Goal: Task Accomplishment & Management: Complete application form

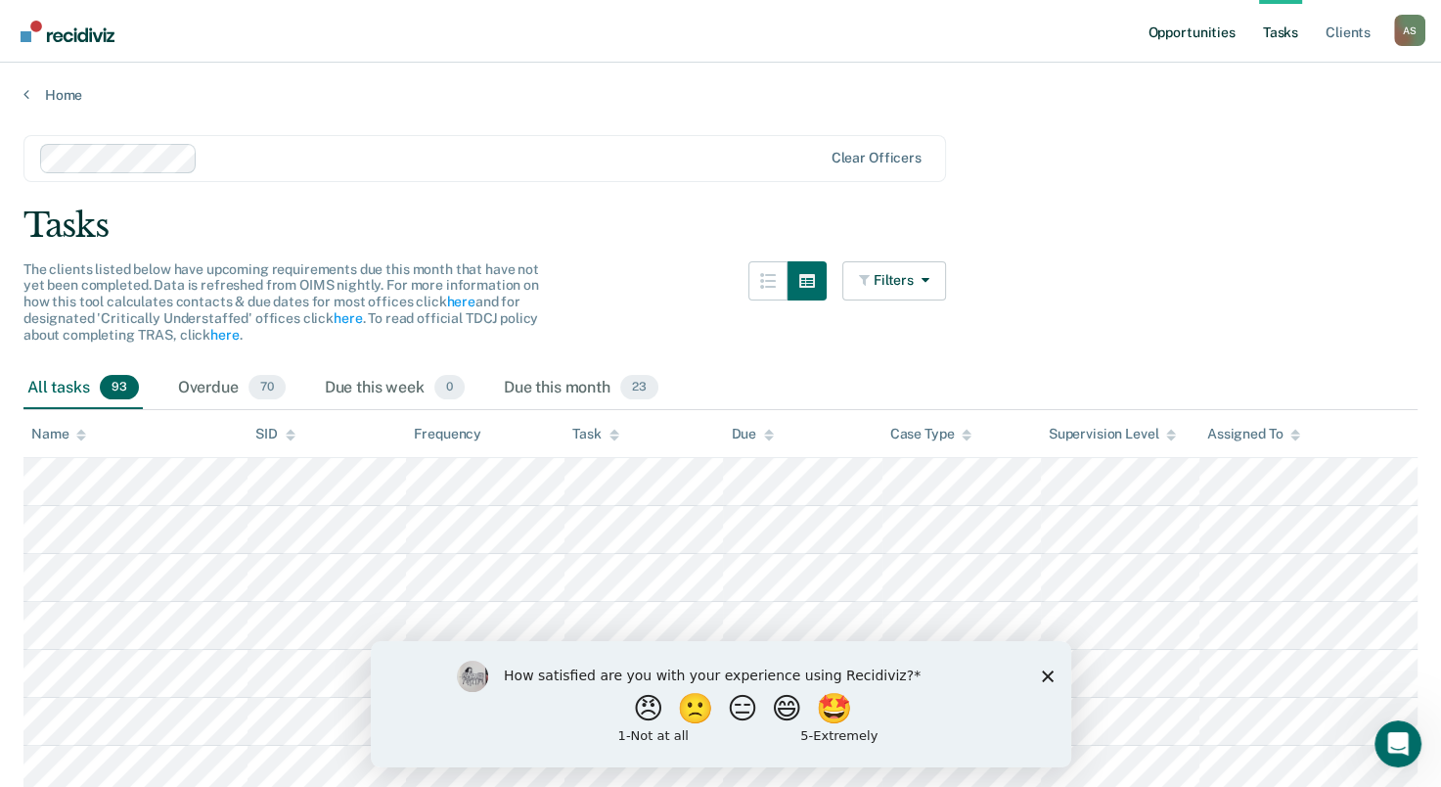
click at [1199, 37] on link "Opportunities" at bounding box center [1191, 31] width 95 height 63
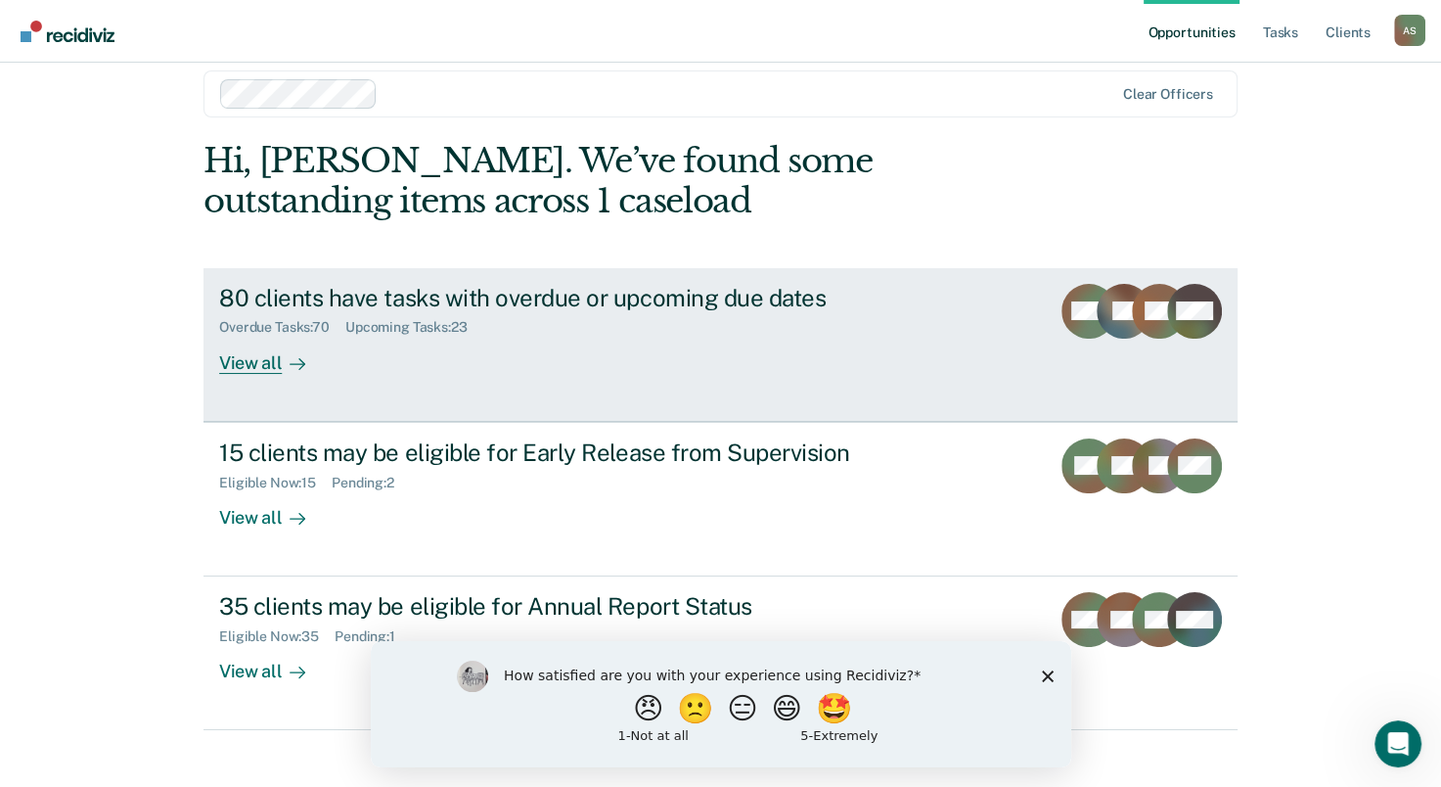
scroll to position [44, 0]
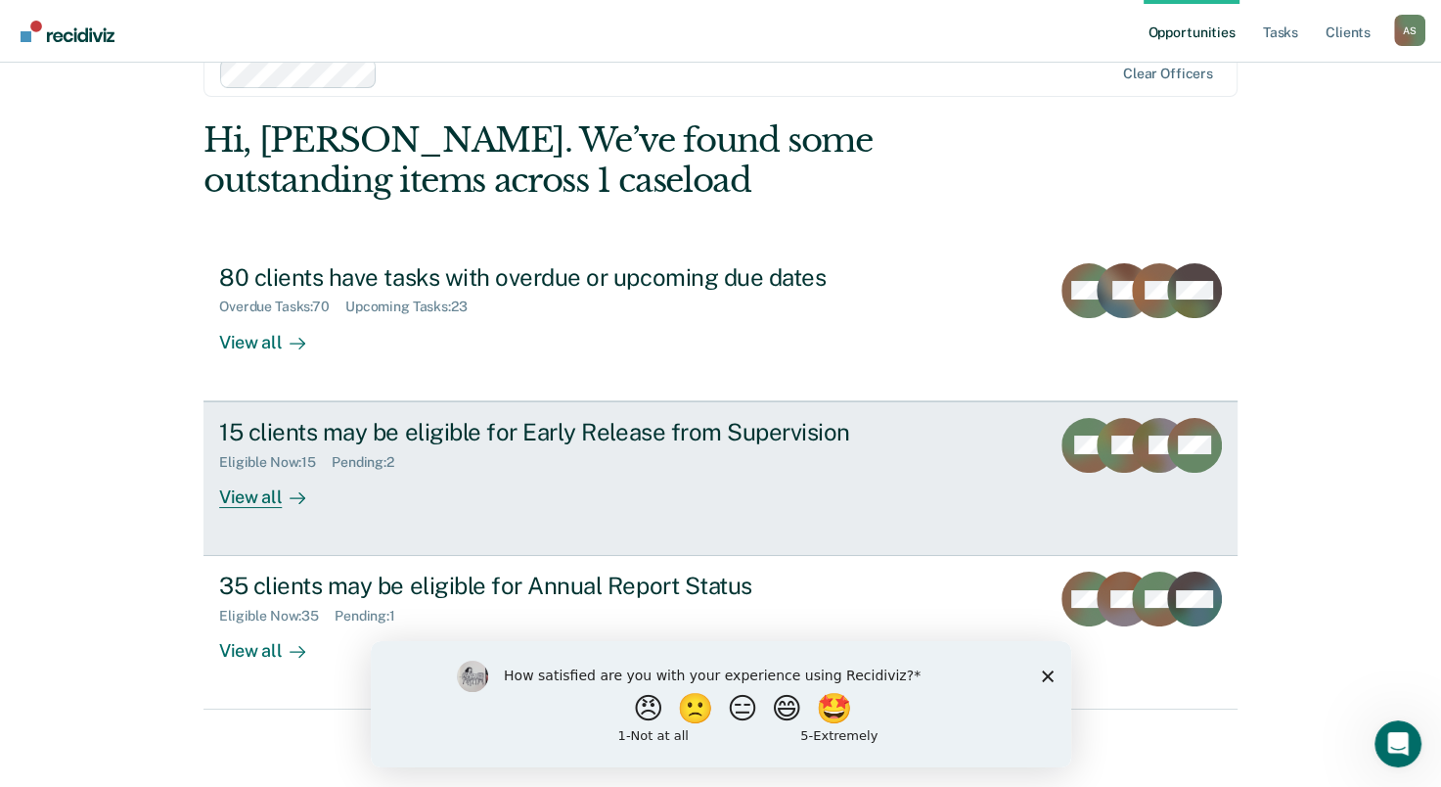
click at [541, 454] on div "Eligible Now : 15 Pending : 2" at bounding box center [562, 458] width 687 height 24
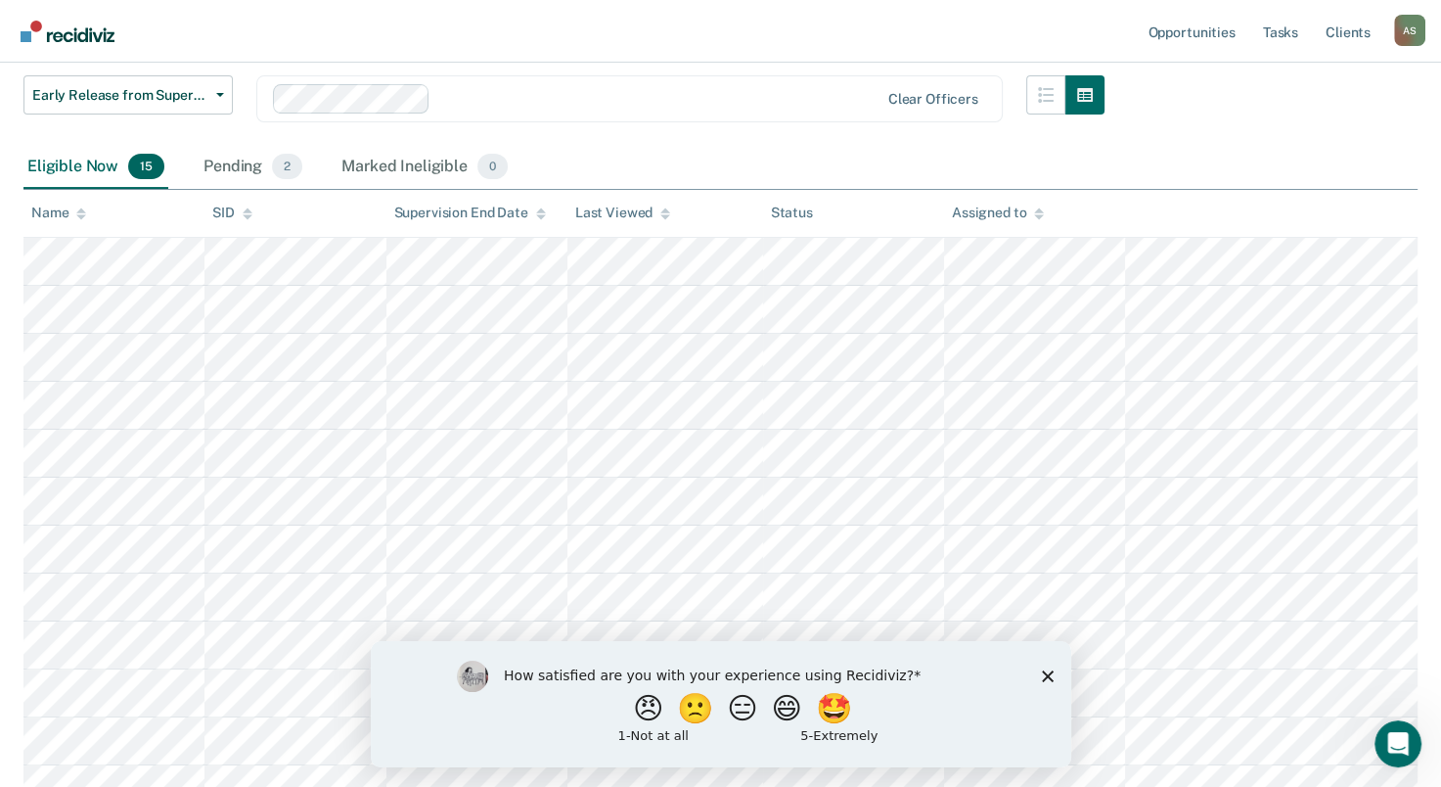
scroll to position [293, 0]
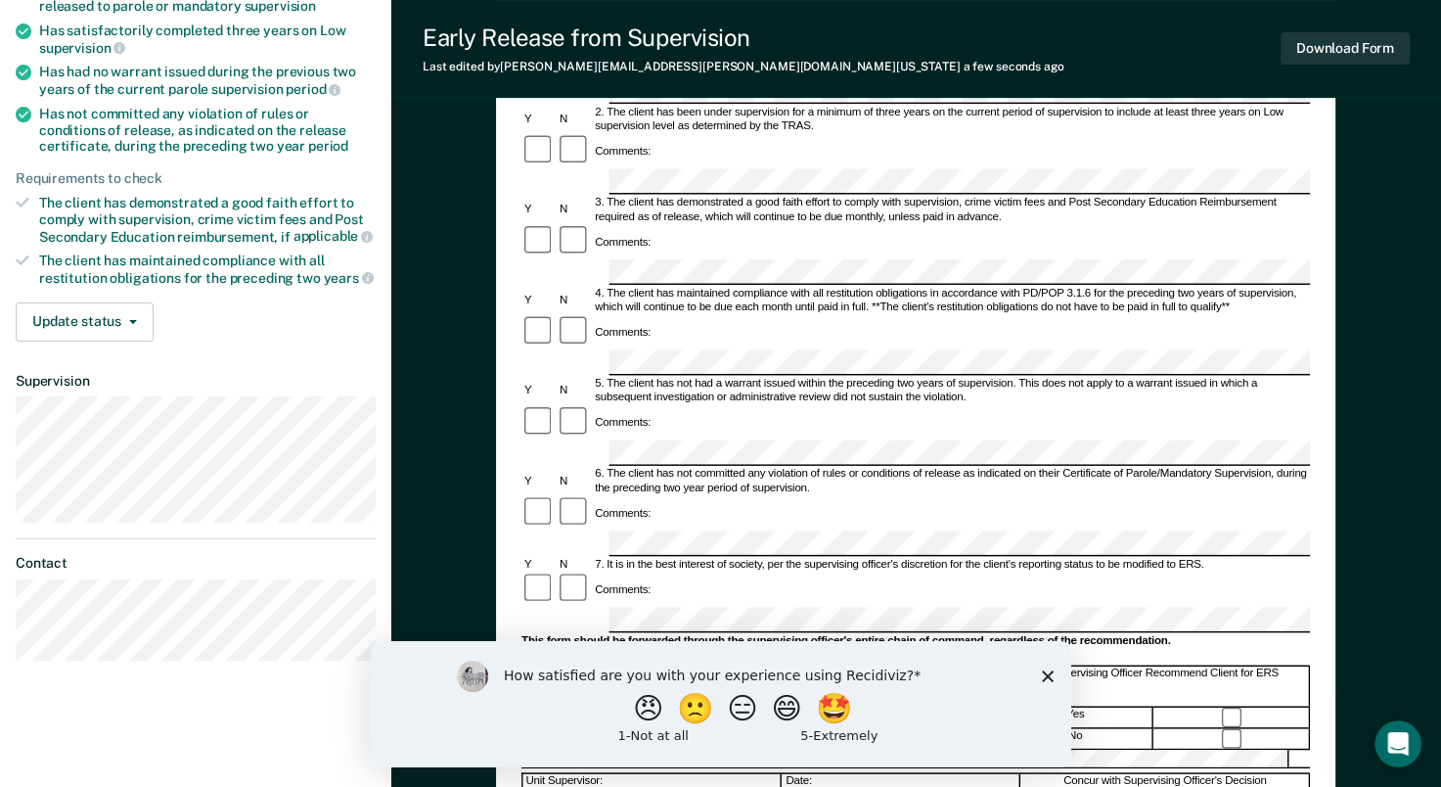
scroll to position [391, 0]
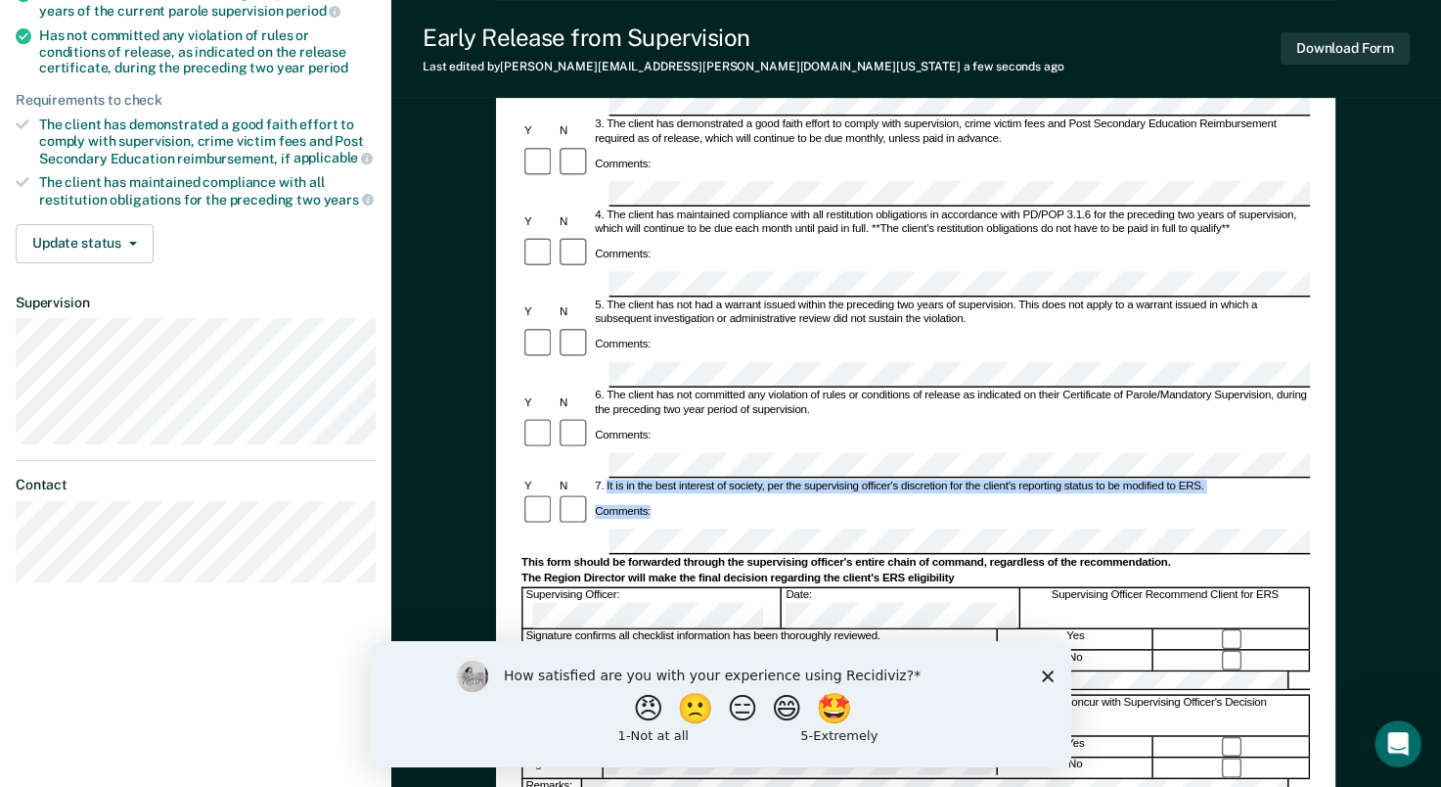
drag, startPoint x: 607, startPoint y: 325, endPoint x: 1232, endPoint y: 337, distance: 625.2
click at [1232, 337] on form "Early Release from Supervision (ERS) Checklist, Recommendation, and Determinati…" at bounding box center [915, 465] width 788 height 1337
copy form "It is in the best interest of society, per the supervising officer's discretion…"
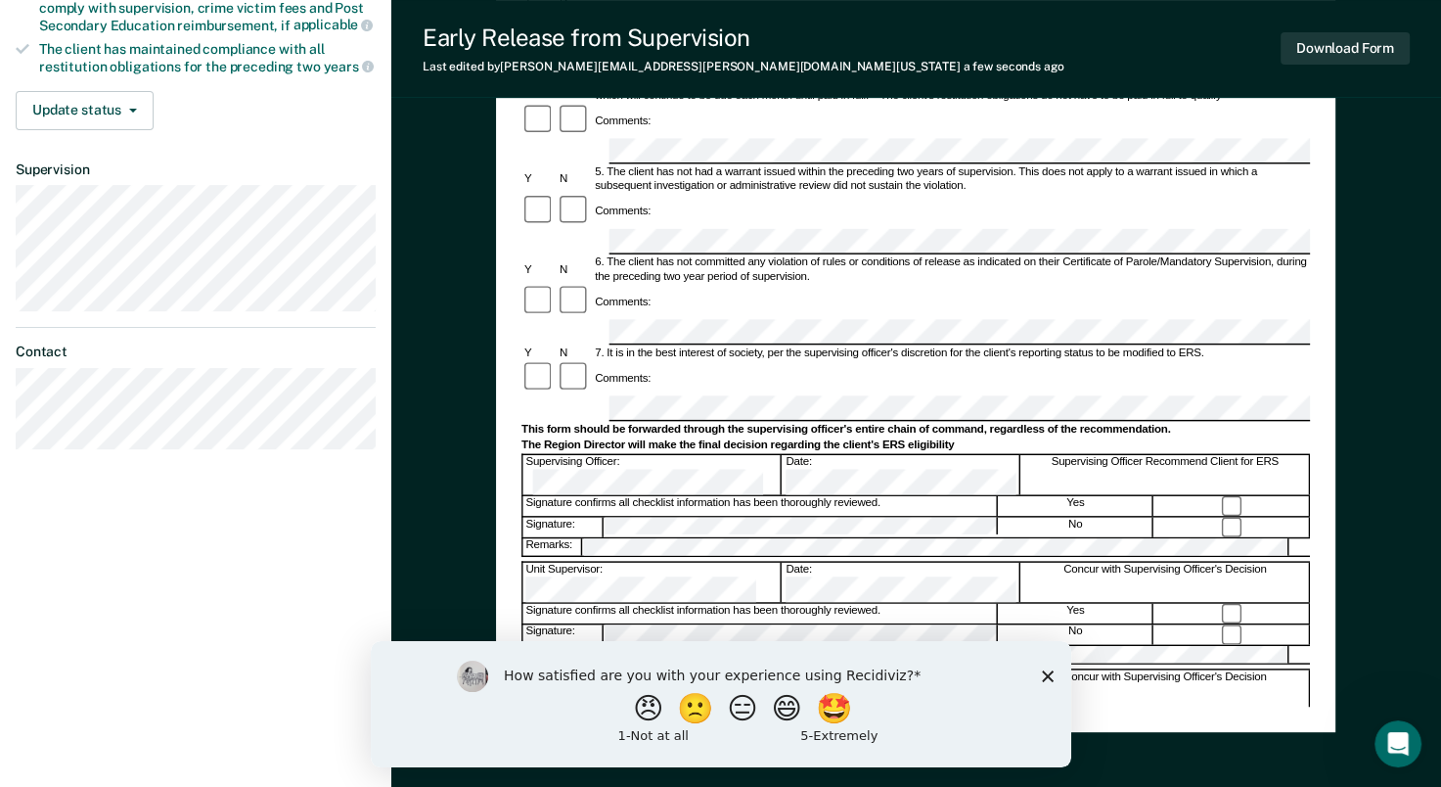
scroll to position [622, 0]
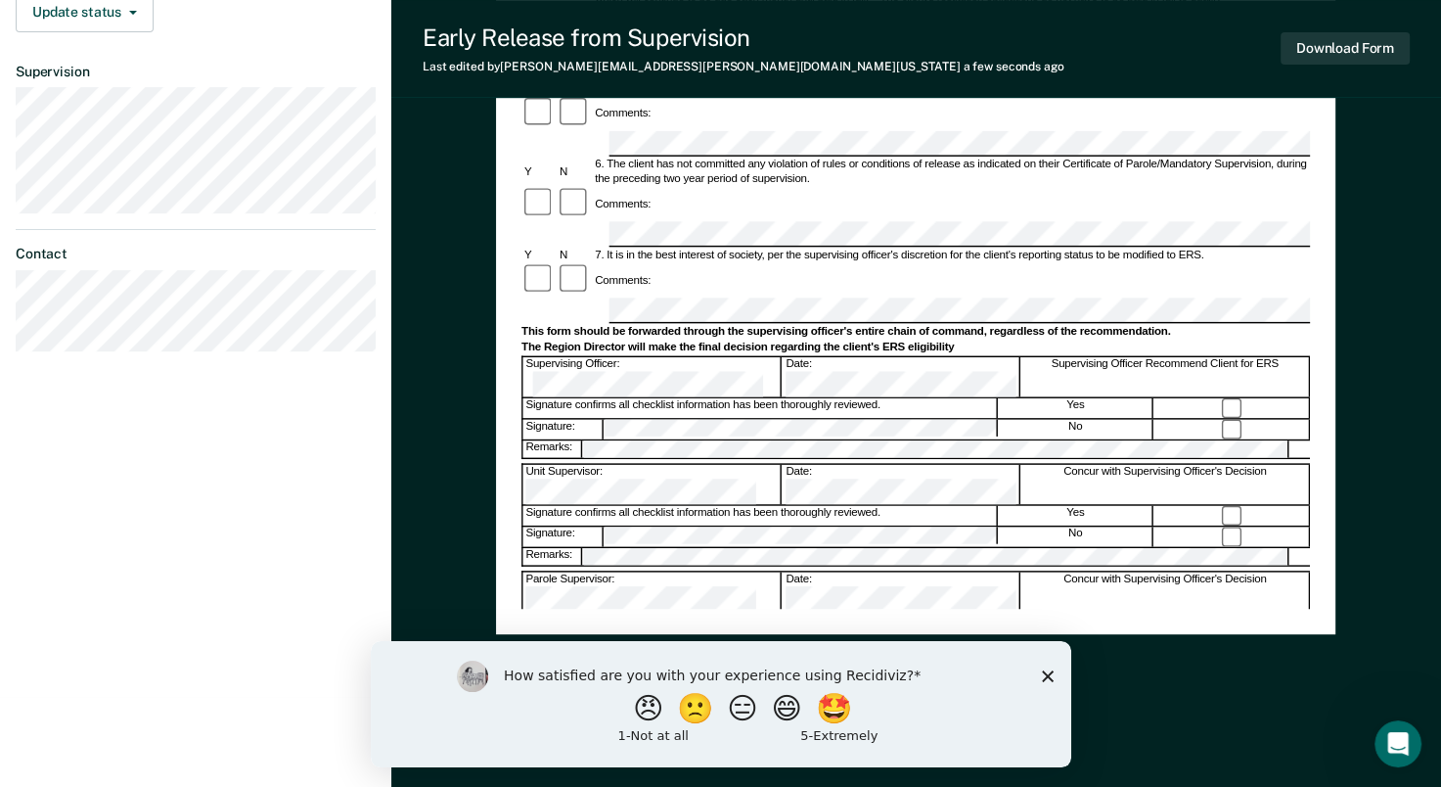
click at [1047, 676] on polygon "Close survey" at bounding box center [1047, 675] width 12 height 12
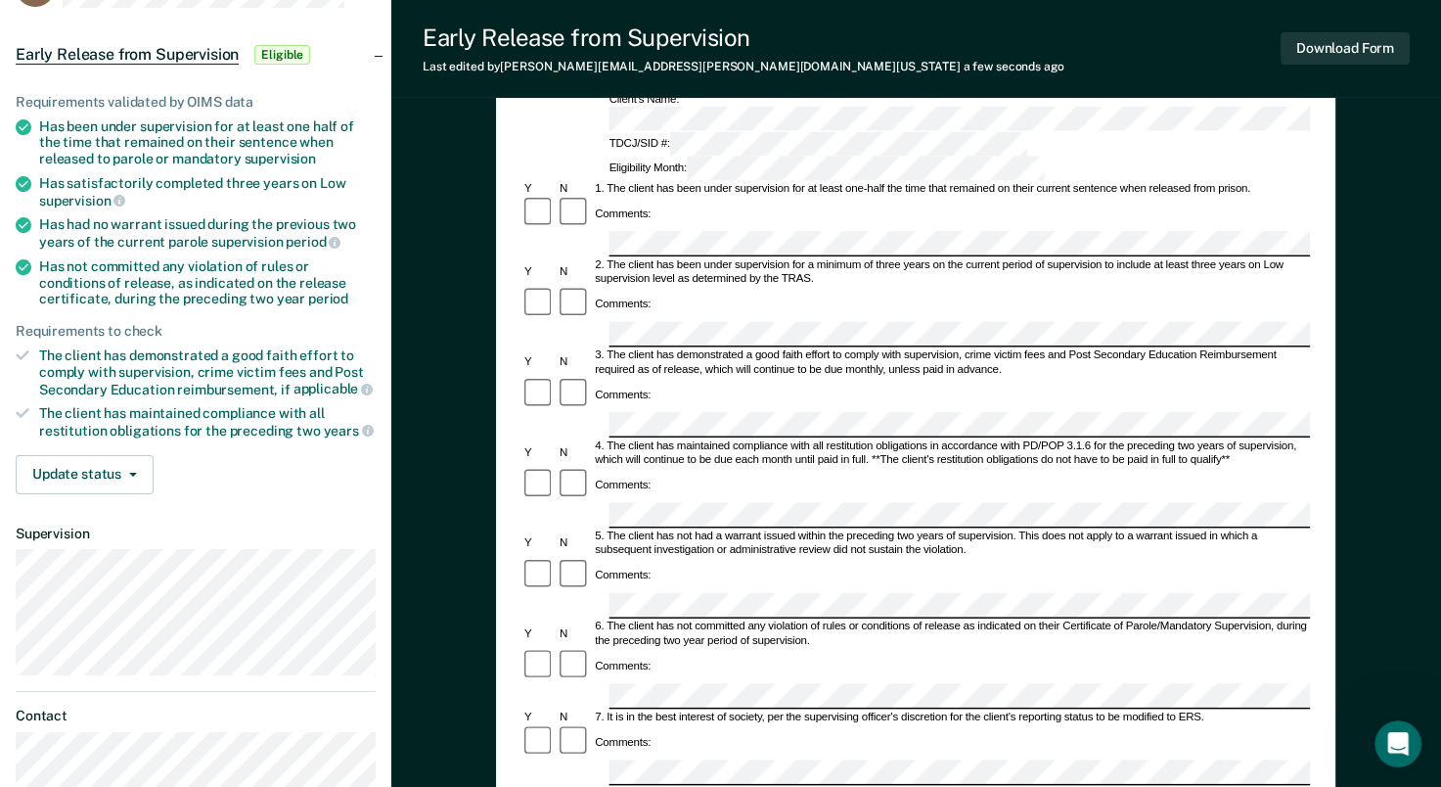
scroll to position [196, 0]
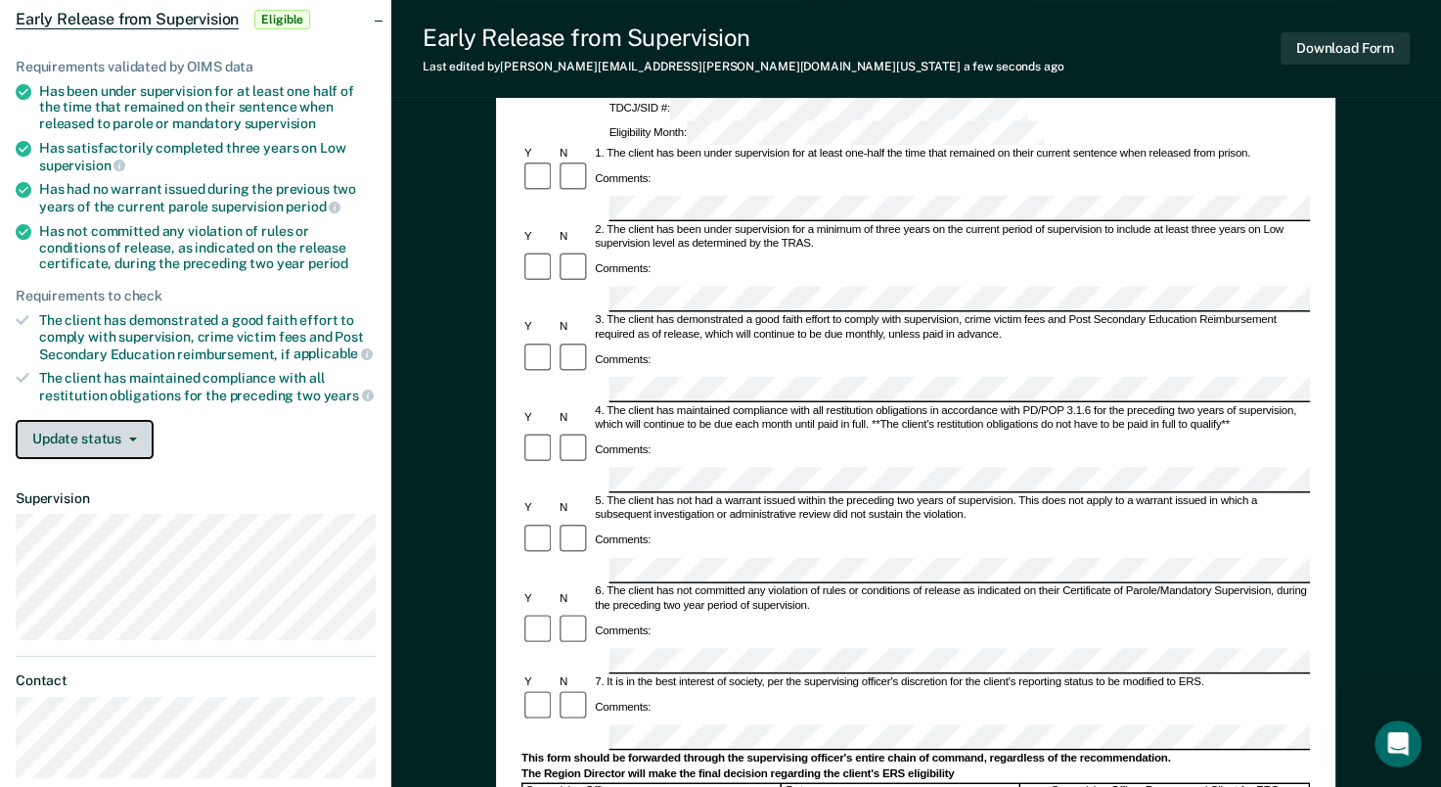
click at [130, 437] on icon "button" at bounding box center [133, 439] width 8 height 4
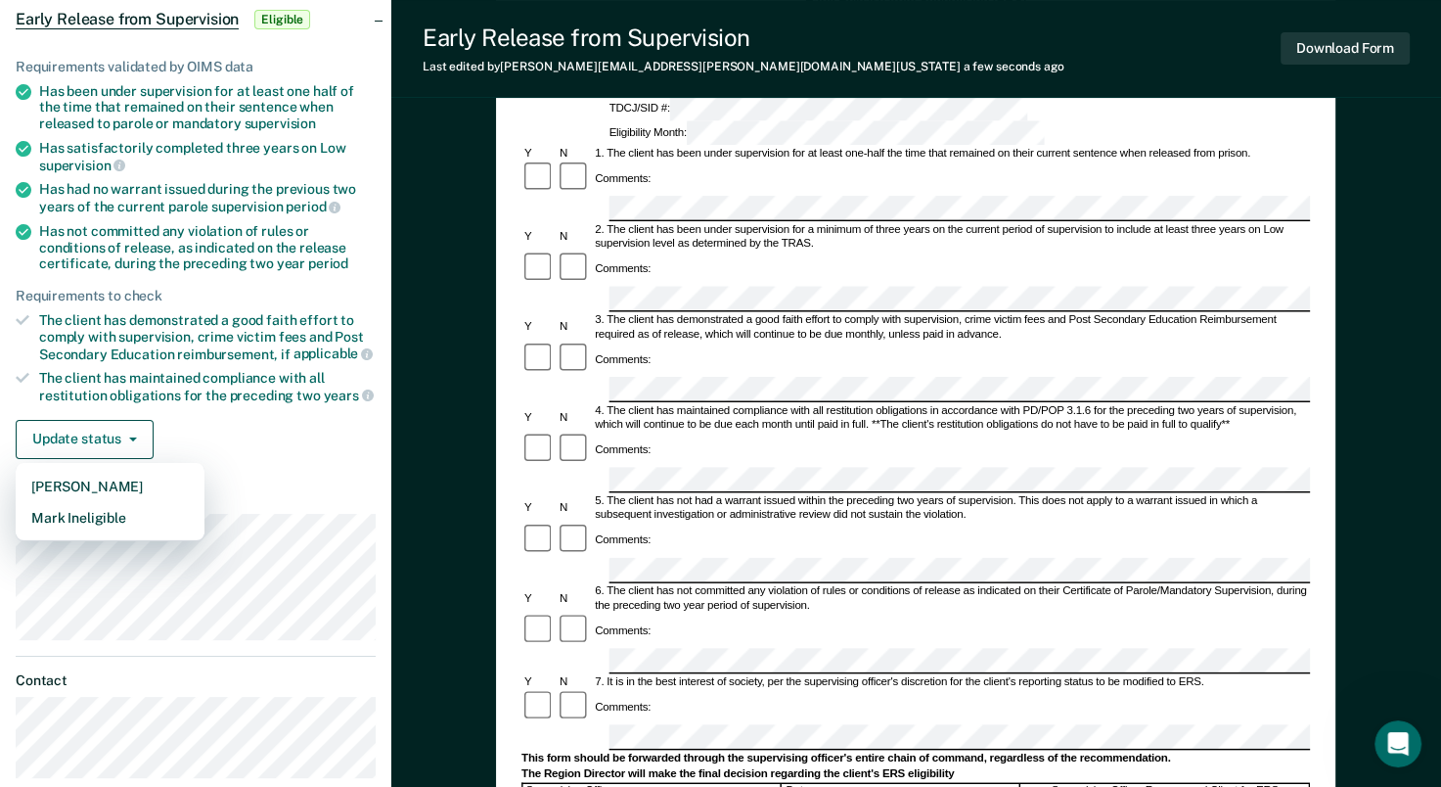
click at [286, 429] on div "Update status [PERSON_NAME] Mark Ineligible" at bounding box center [196, 439] width 360 height 39
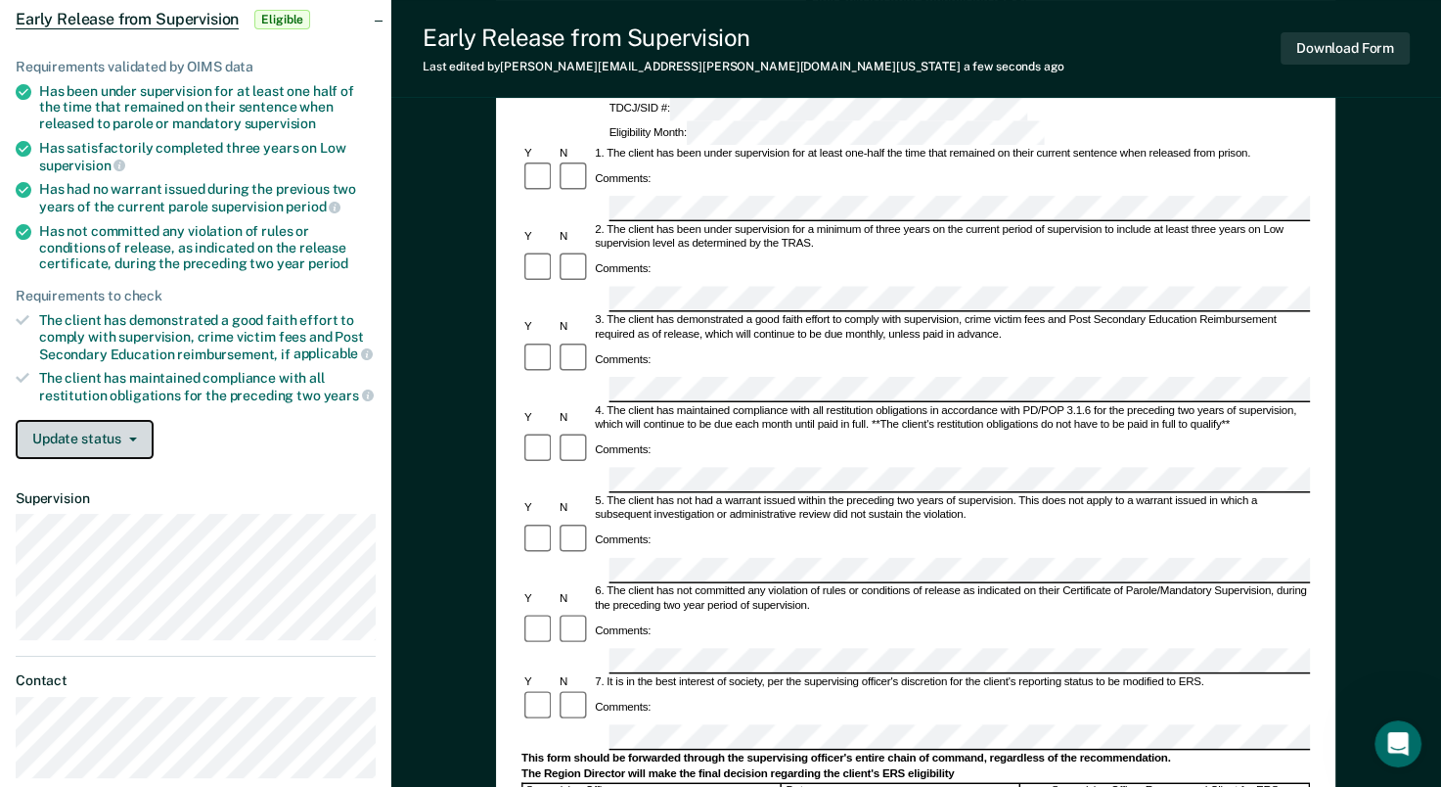
click at [106, 429] on button "Update status" at bounding box center [85, 439] width 138 height 39
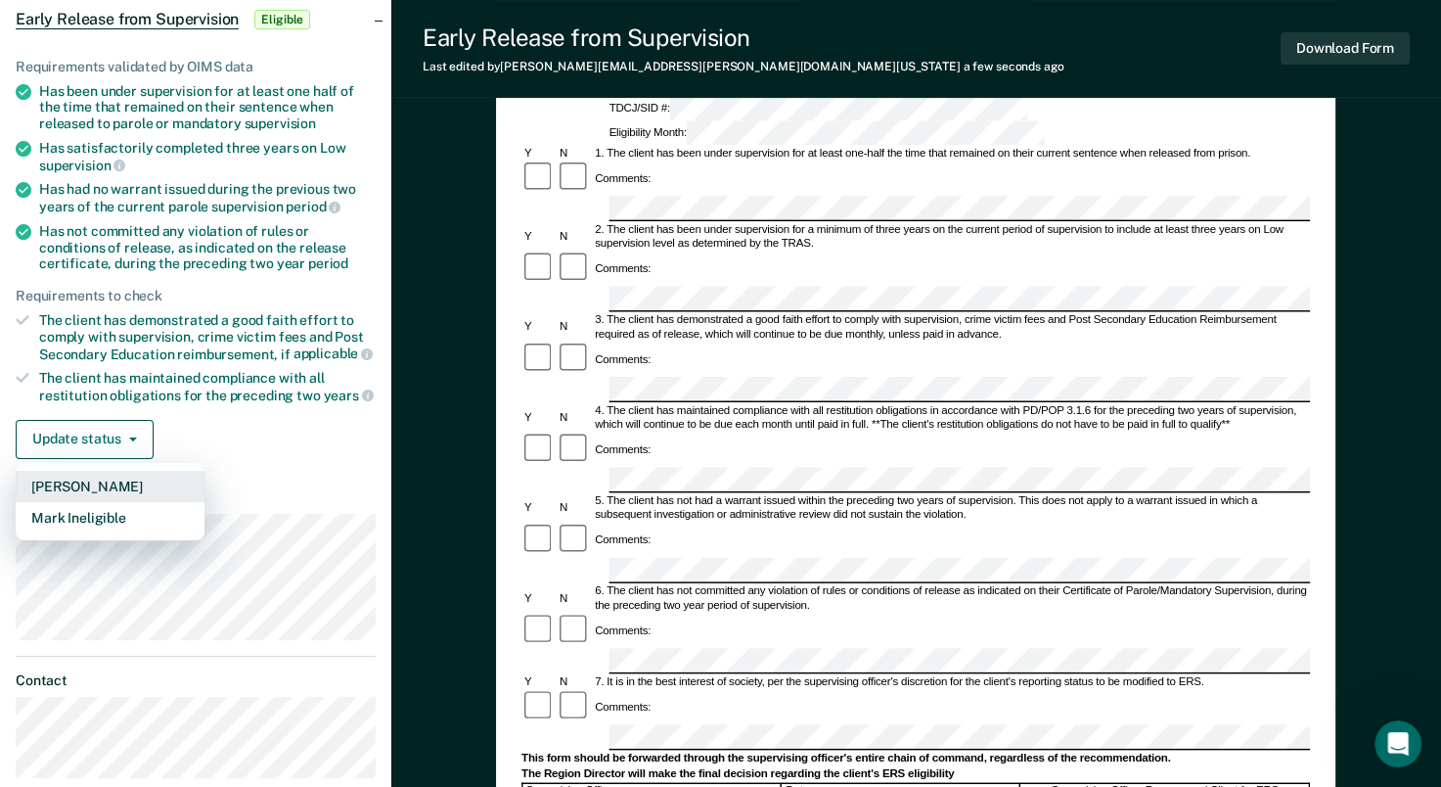
click at [108, 472] on button "[PERSON_NAME]" at bounding box center [110, 486] width 189 height 31
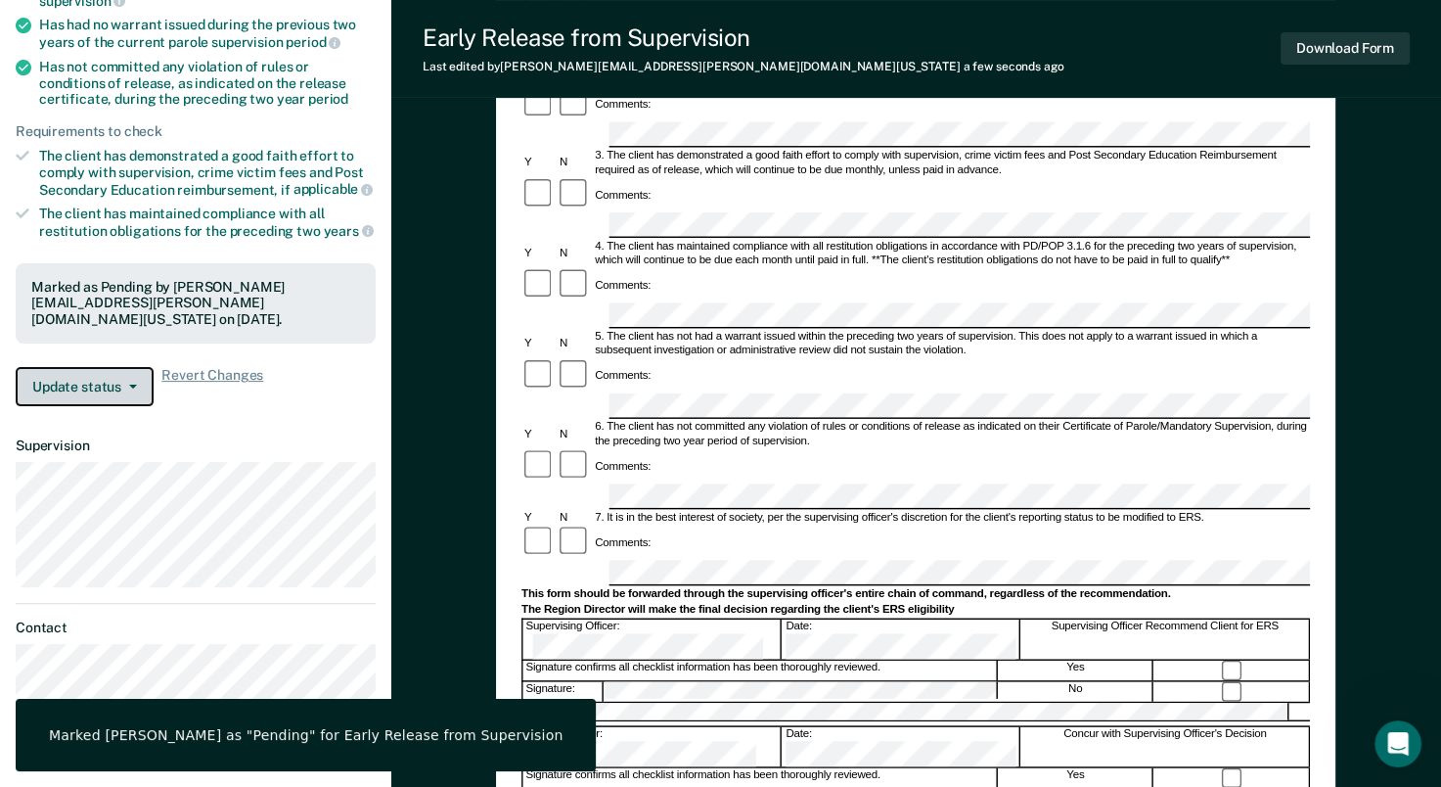
scroll to position [391, 0]
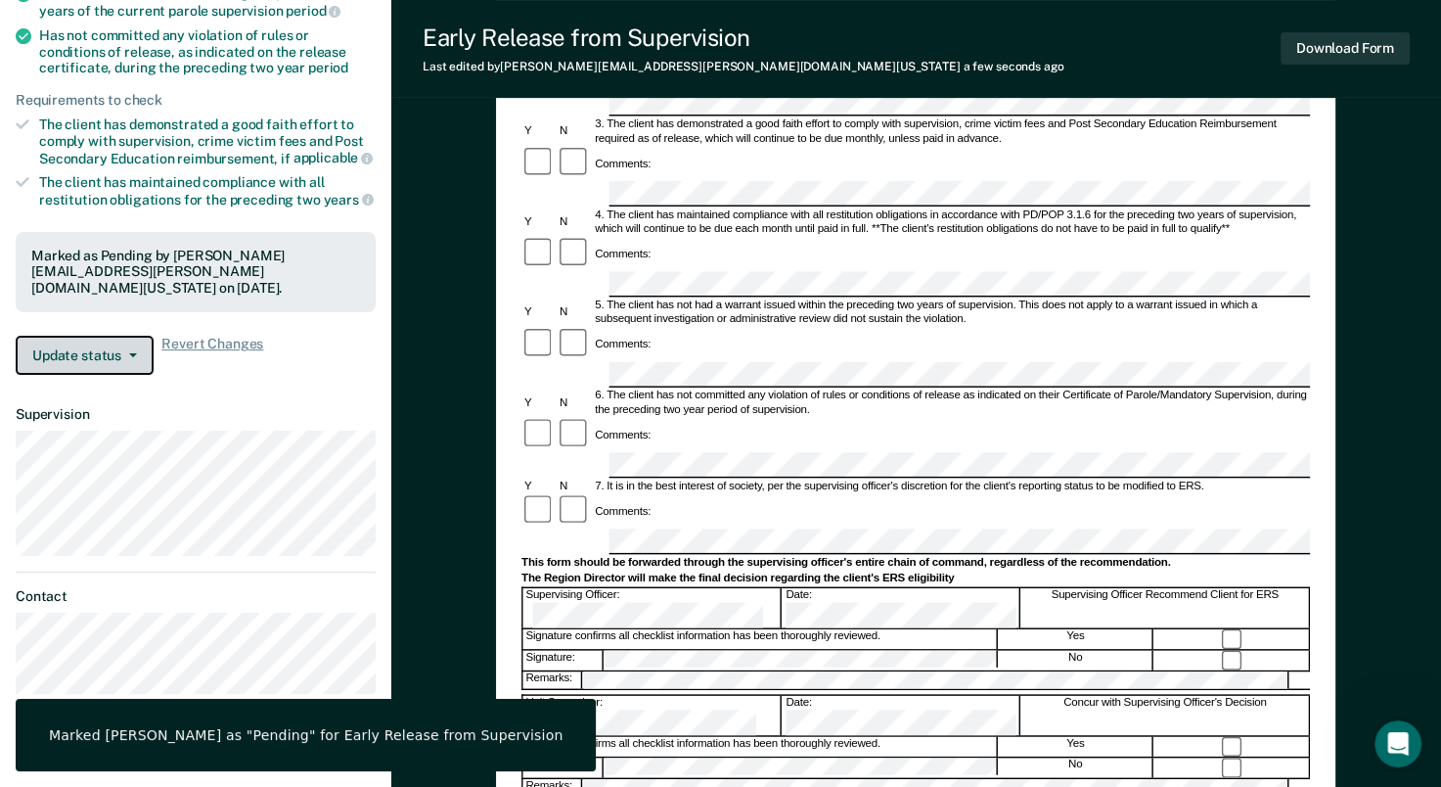
click at [117, 343] on button "Update status" at bounding box center [85, 355] width 138 height 39
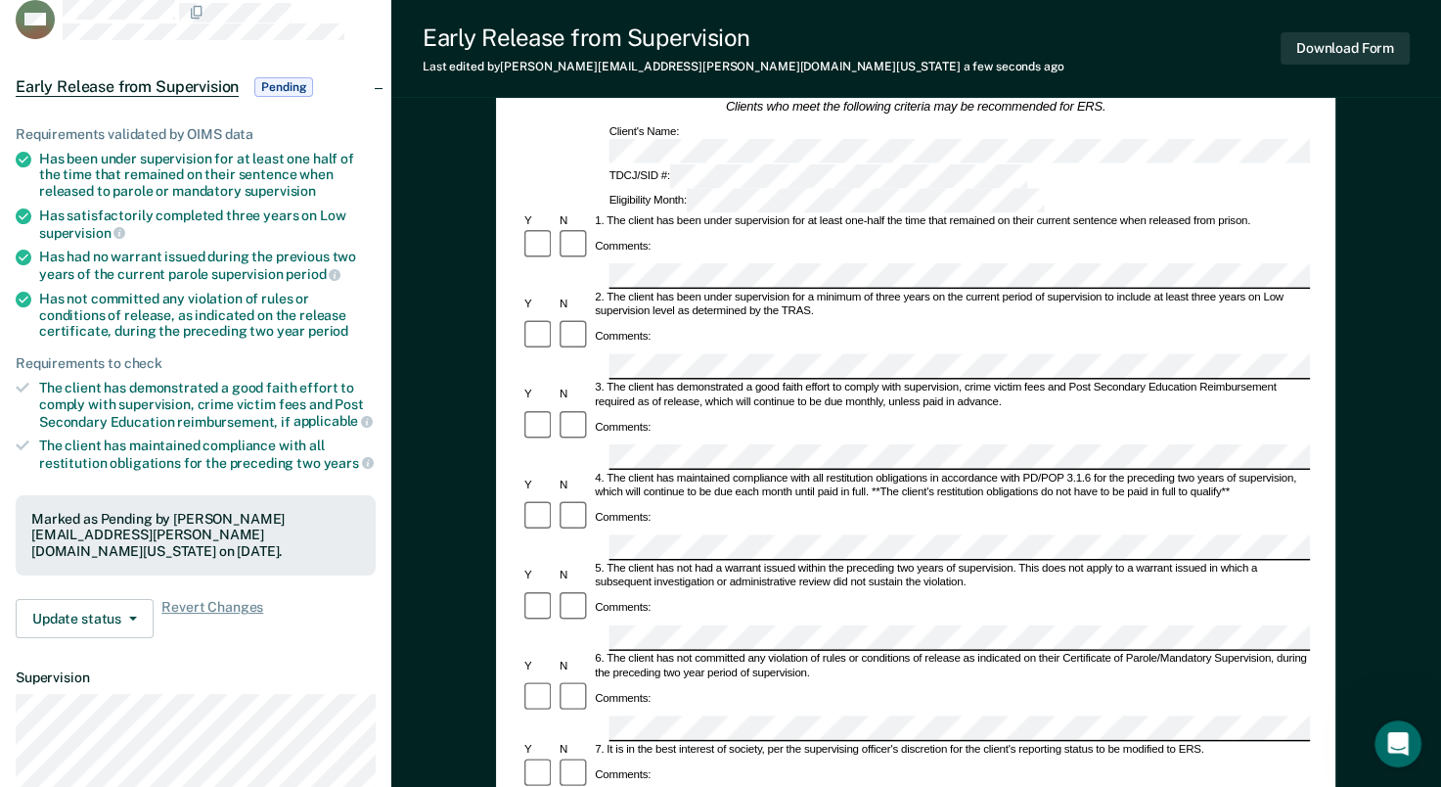
scroll to position [0, 0]
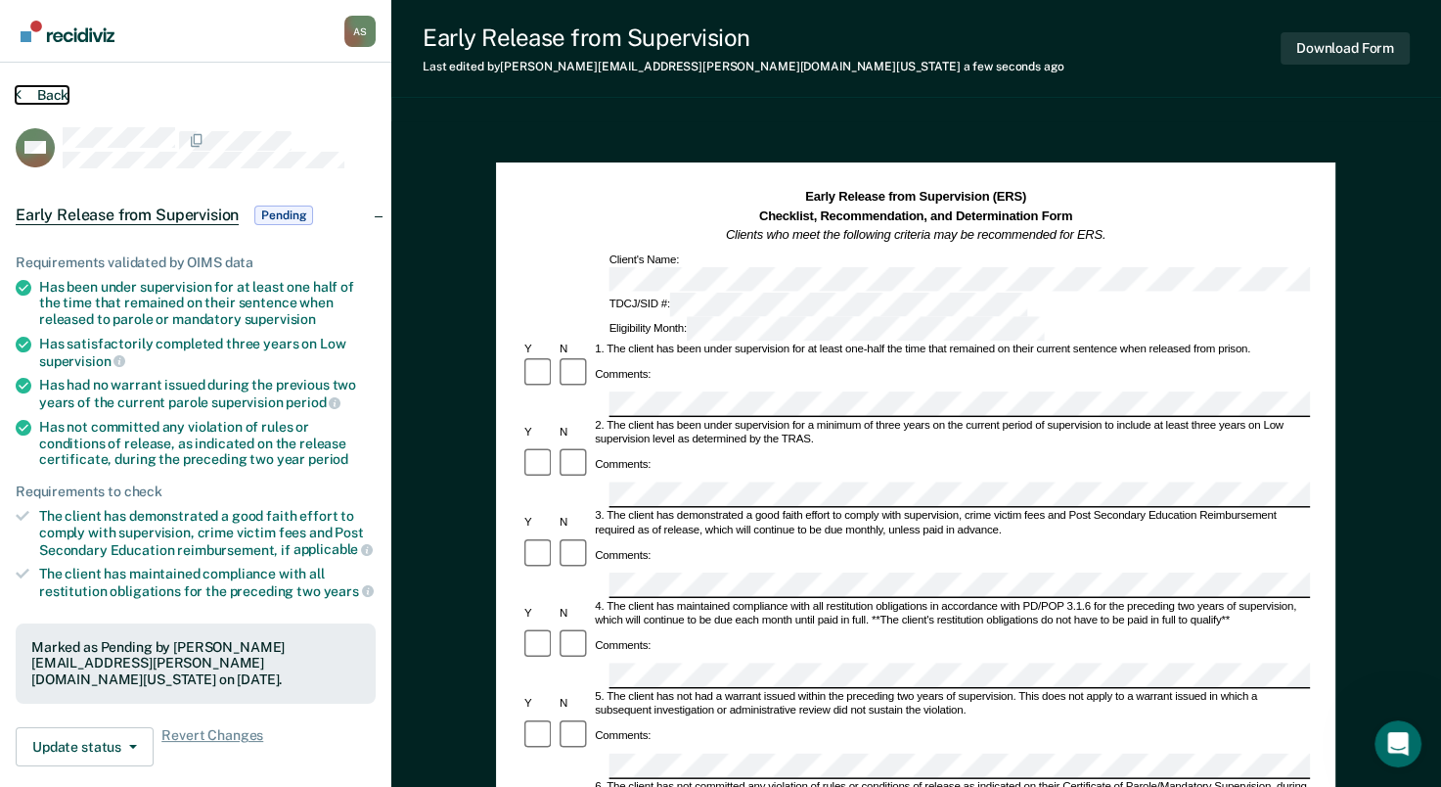
click at [61, 96] on button "Back" at bounding box center [42, 95] width 53 height 18
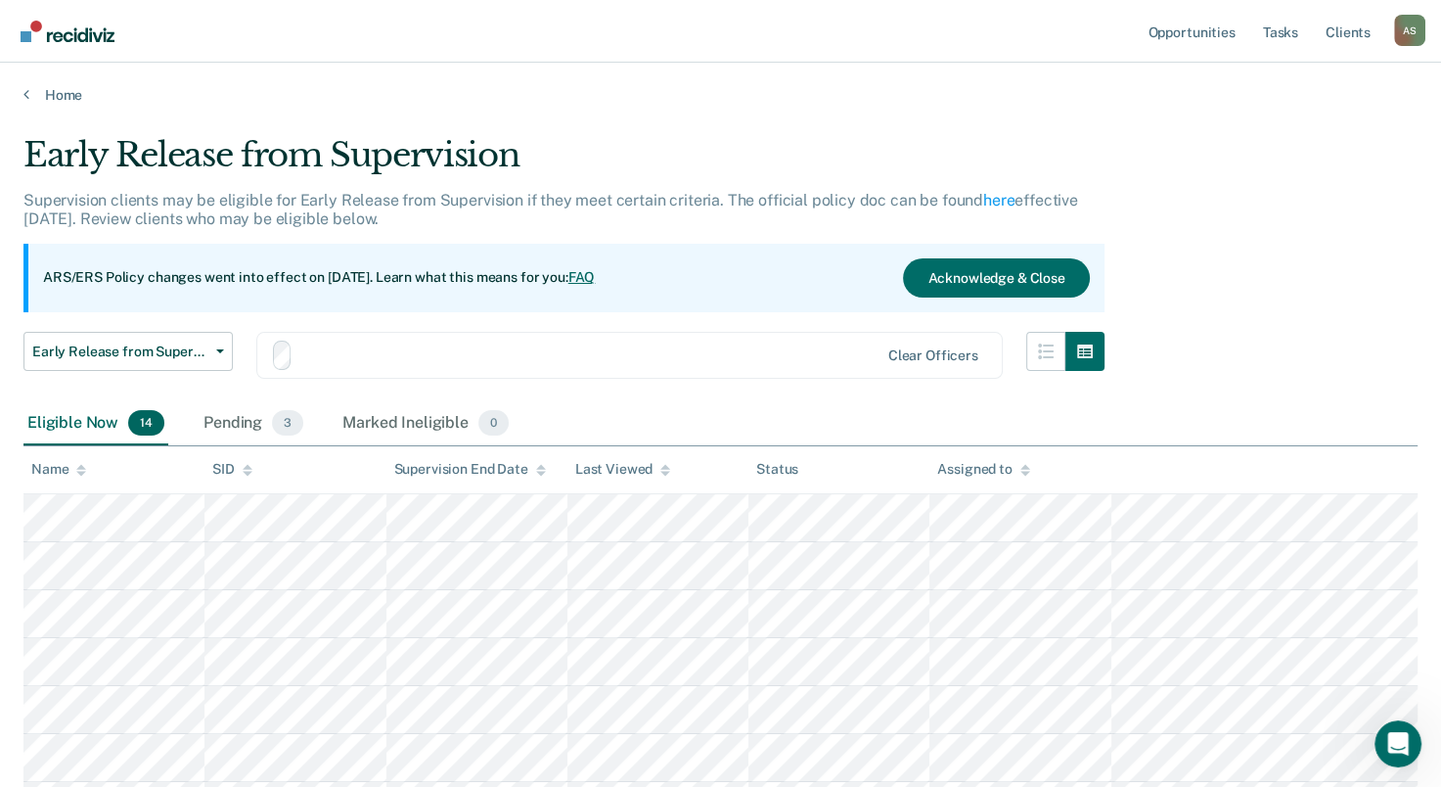
scroll to position [293, 0]
click at [219, 429] on div "Pending 4" at bounding box center [254, 423] width 108 height 43
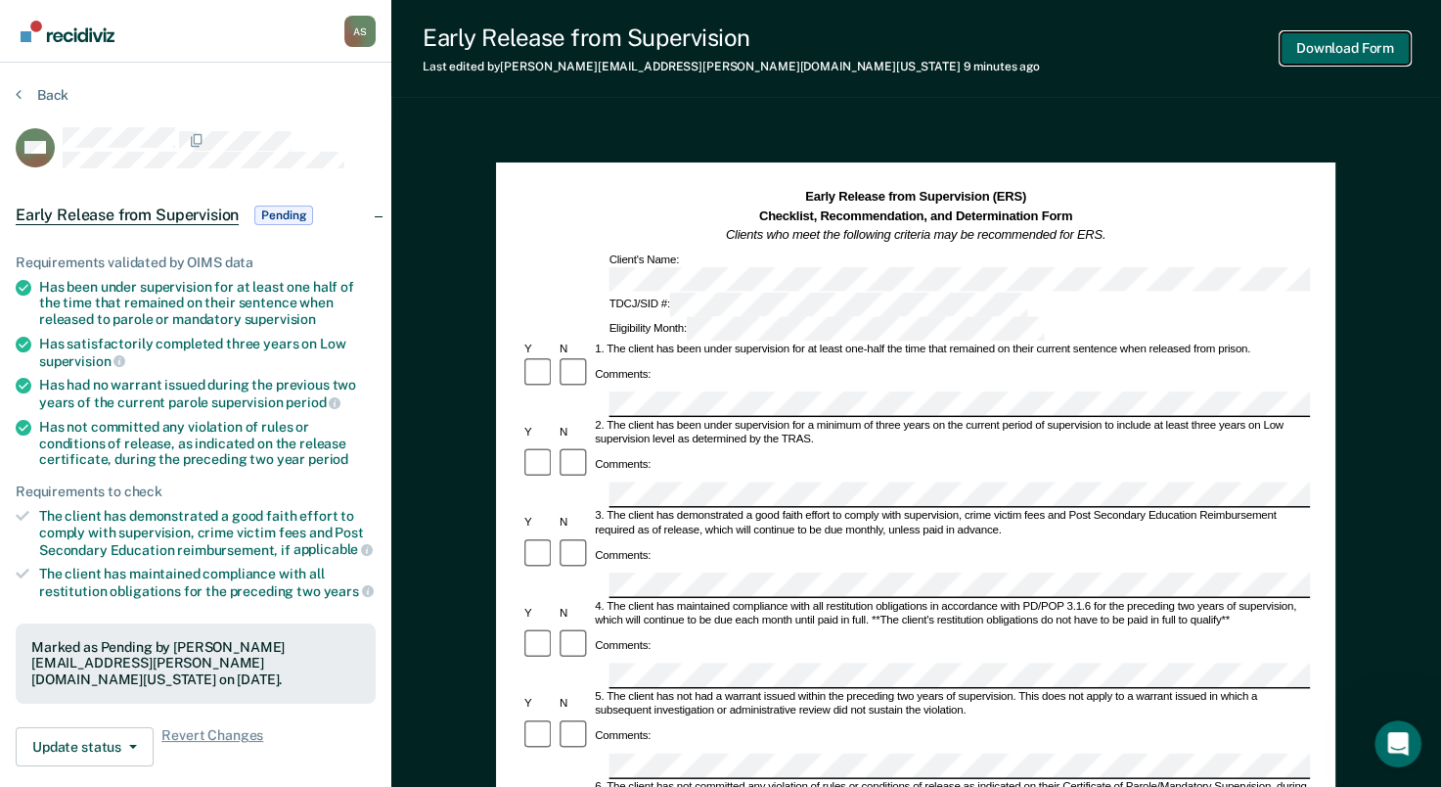
click at [1334, 60] on button "Download Form" at bounding box center [1345, 48] width 129 height 32
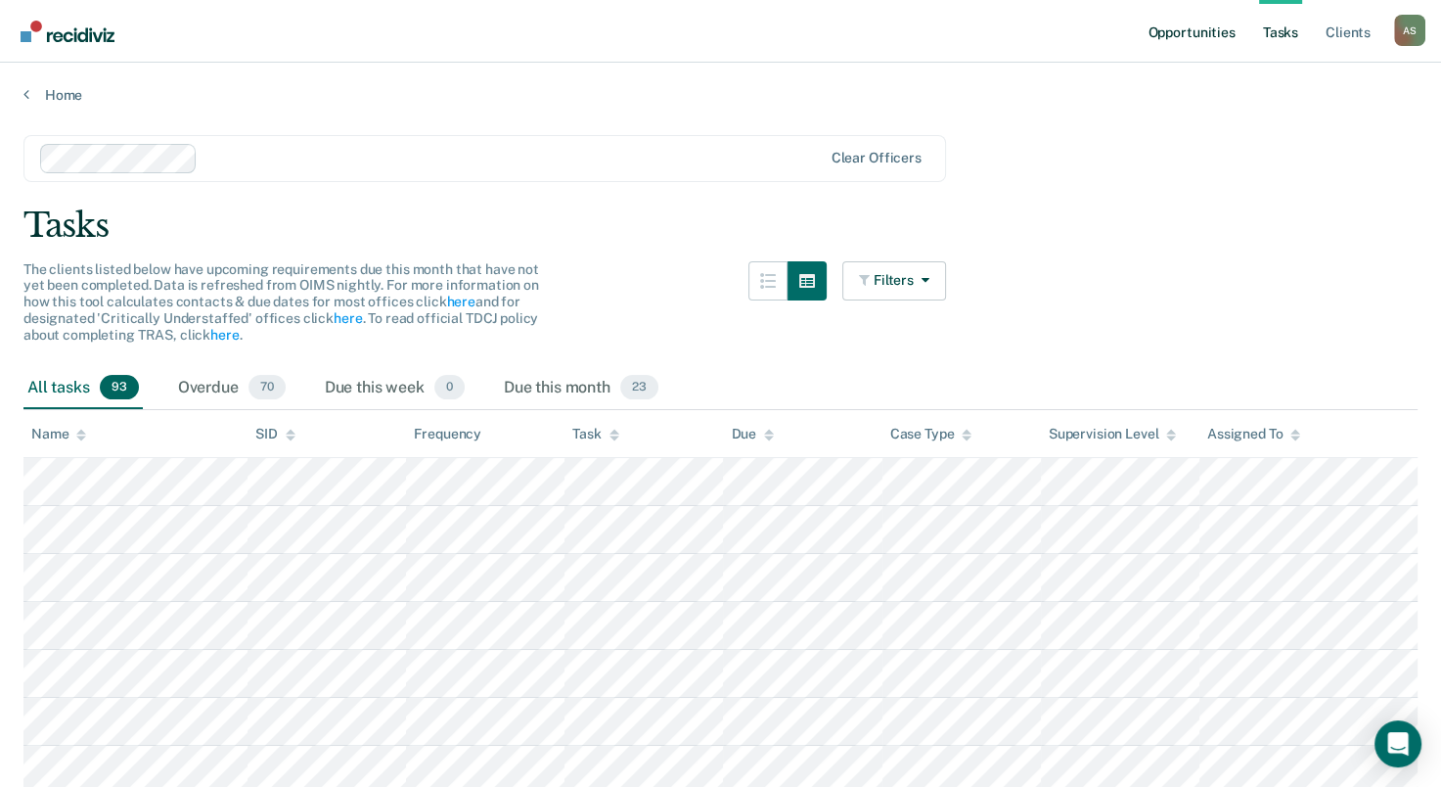
click at [1177, 35] on link "Opportunities" at bounding box center [1191, 31] width 95 height 63
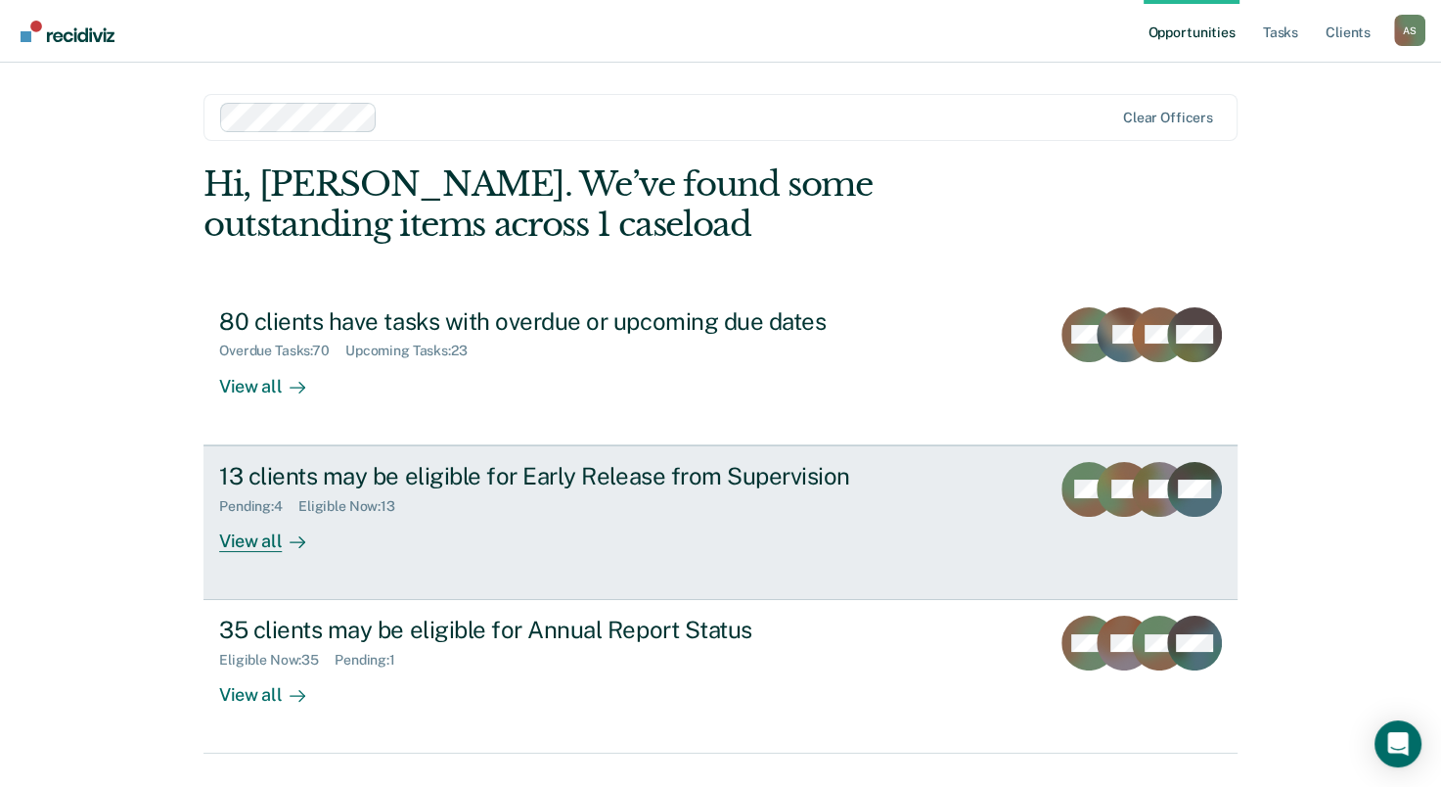
click at [645, 490] on div "Pending : 4 Eligible Now : 13" at bounding box center [562, 502] width 687 height 24
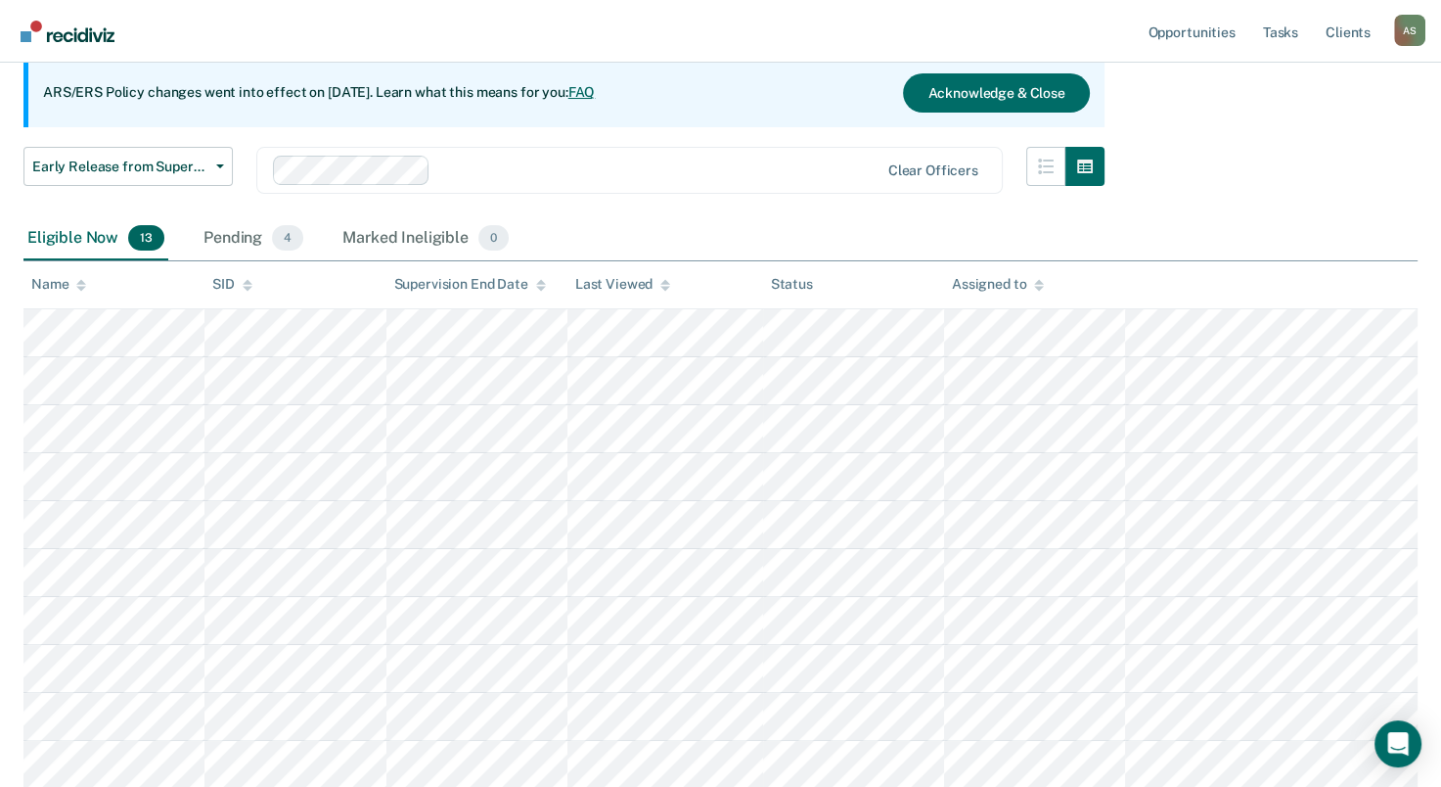
scroll to position [196, 0]
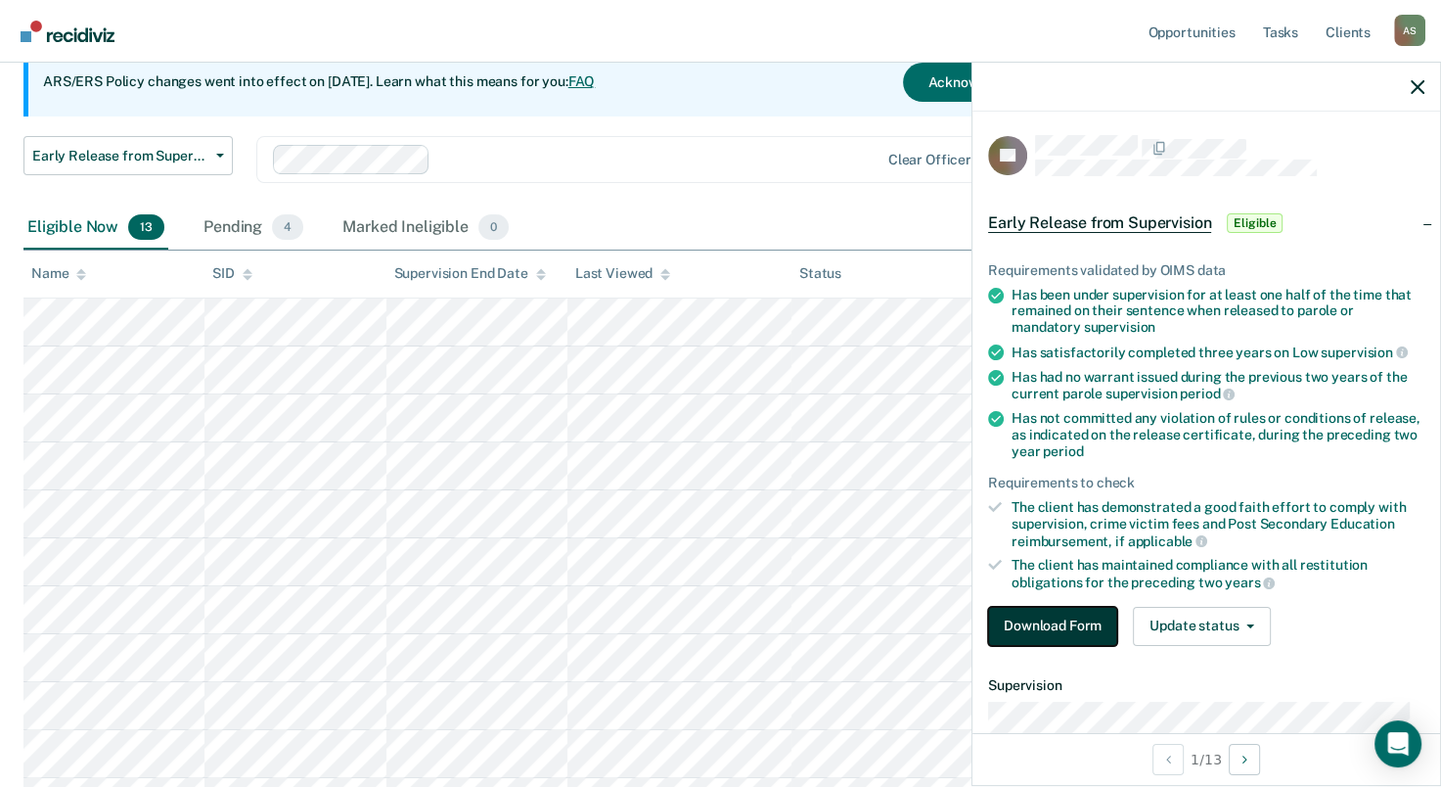
click at [1071, 622] on button "Download Form" at bounding box center [1052, 626] width 129 height 39
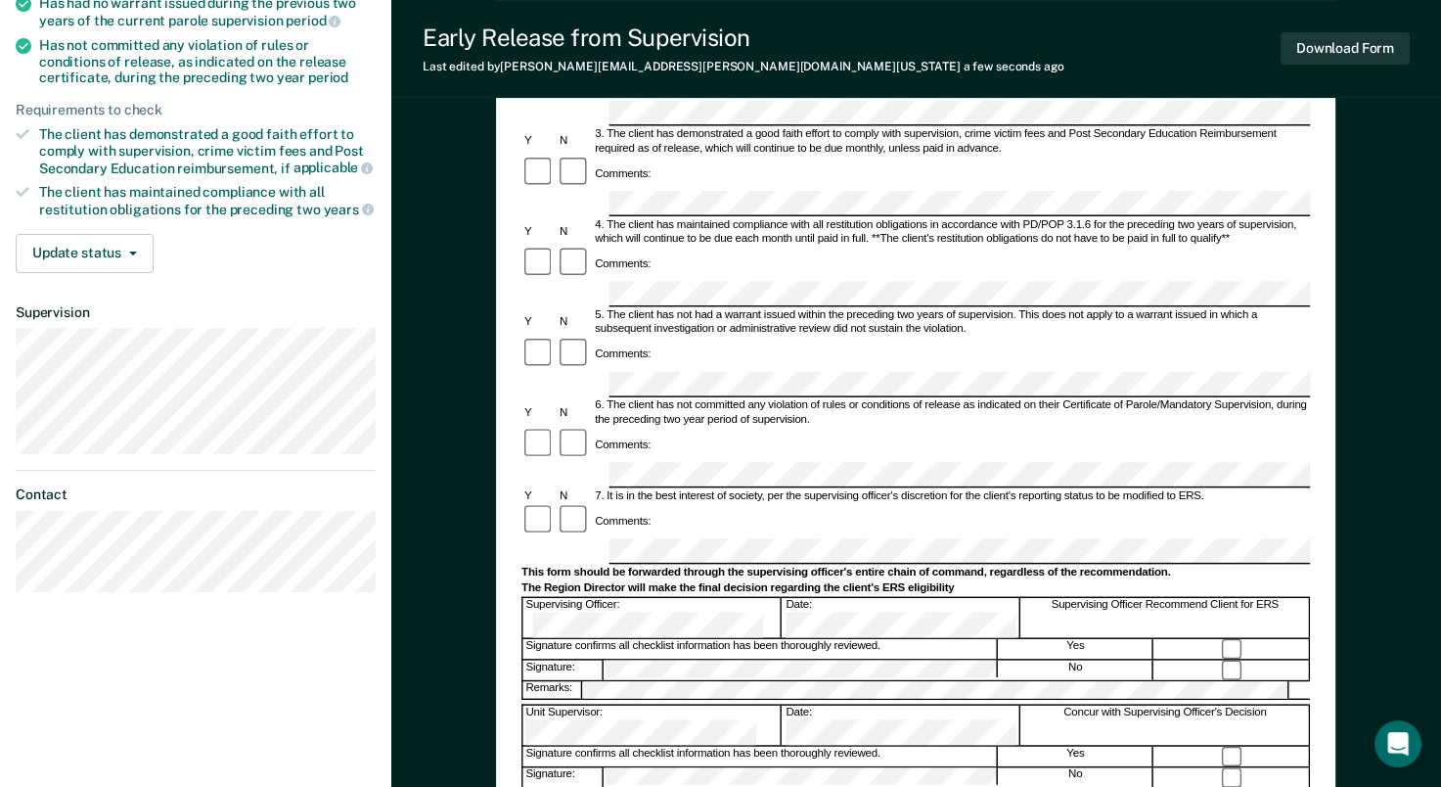
scroll to position [391, 0]
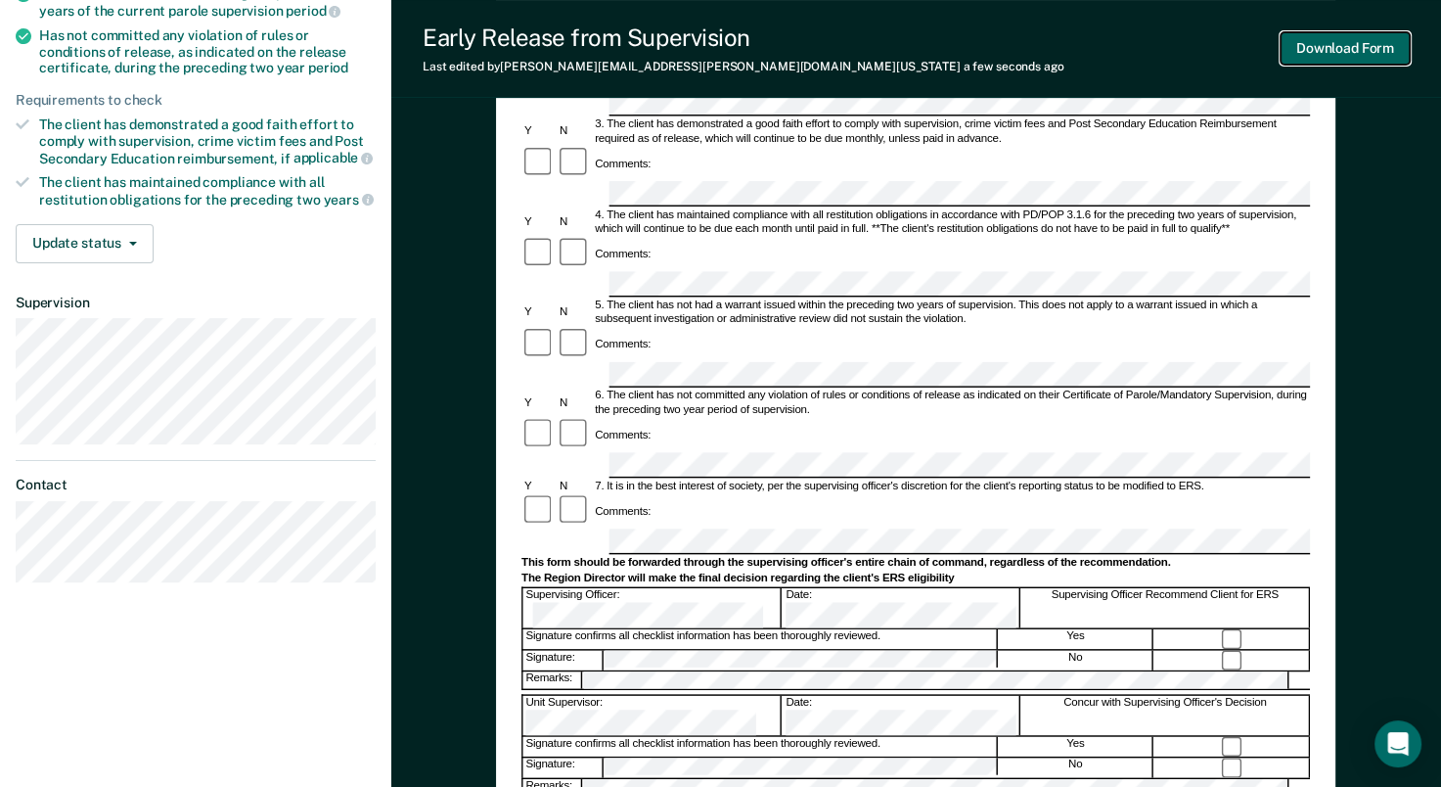
click at [1353, 45] on button "Download Form" at bounding box center [1345, 48] width 129 height 32
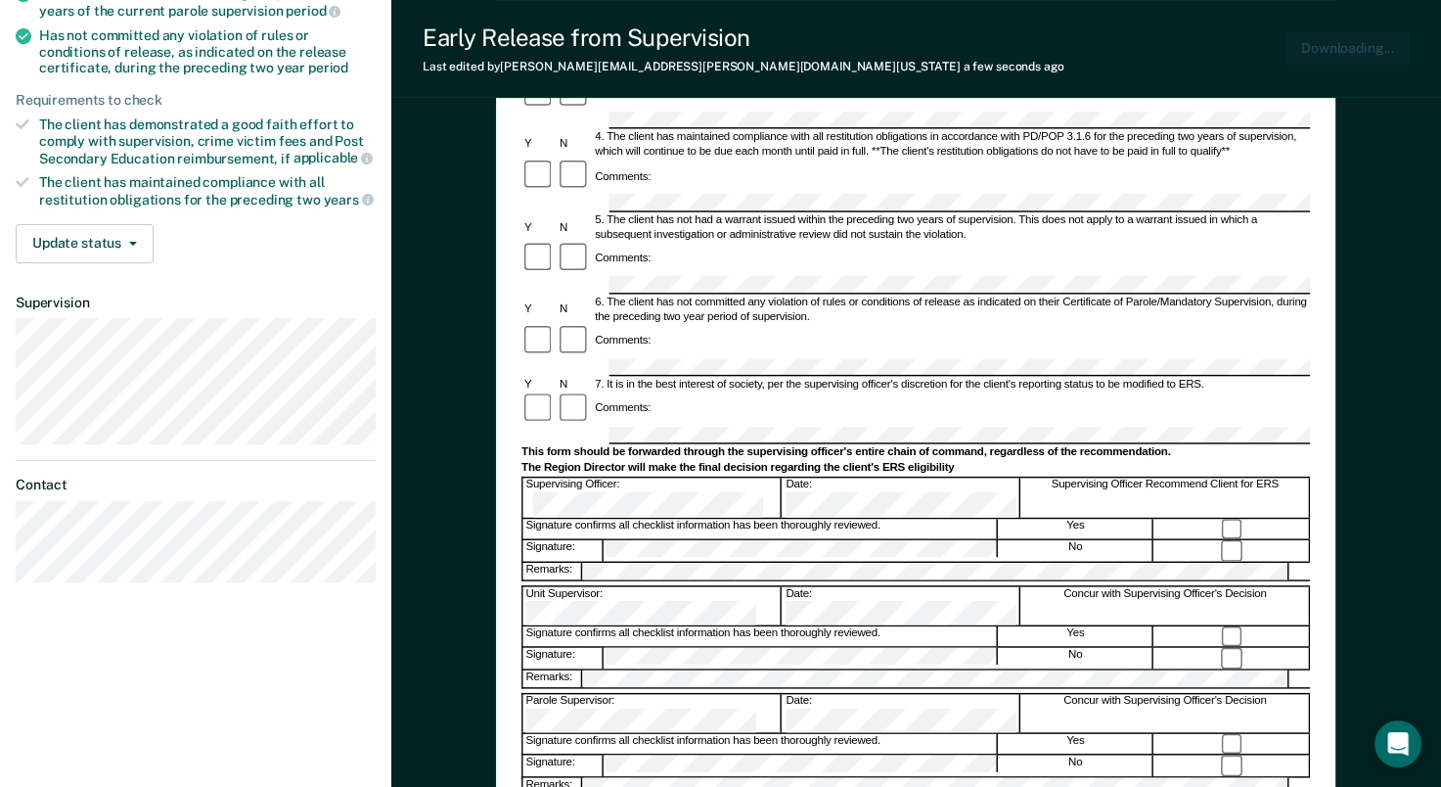
scroll to position [0, 0]
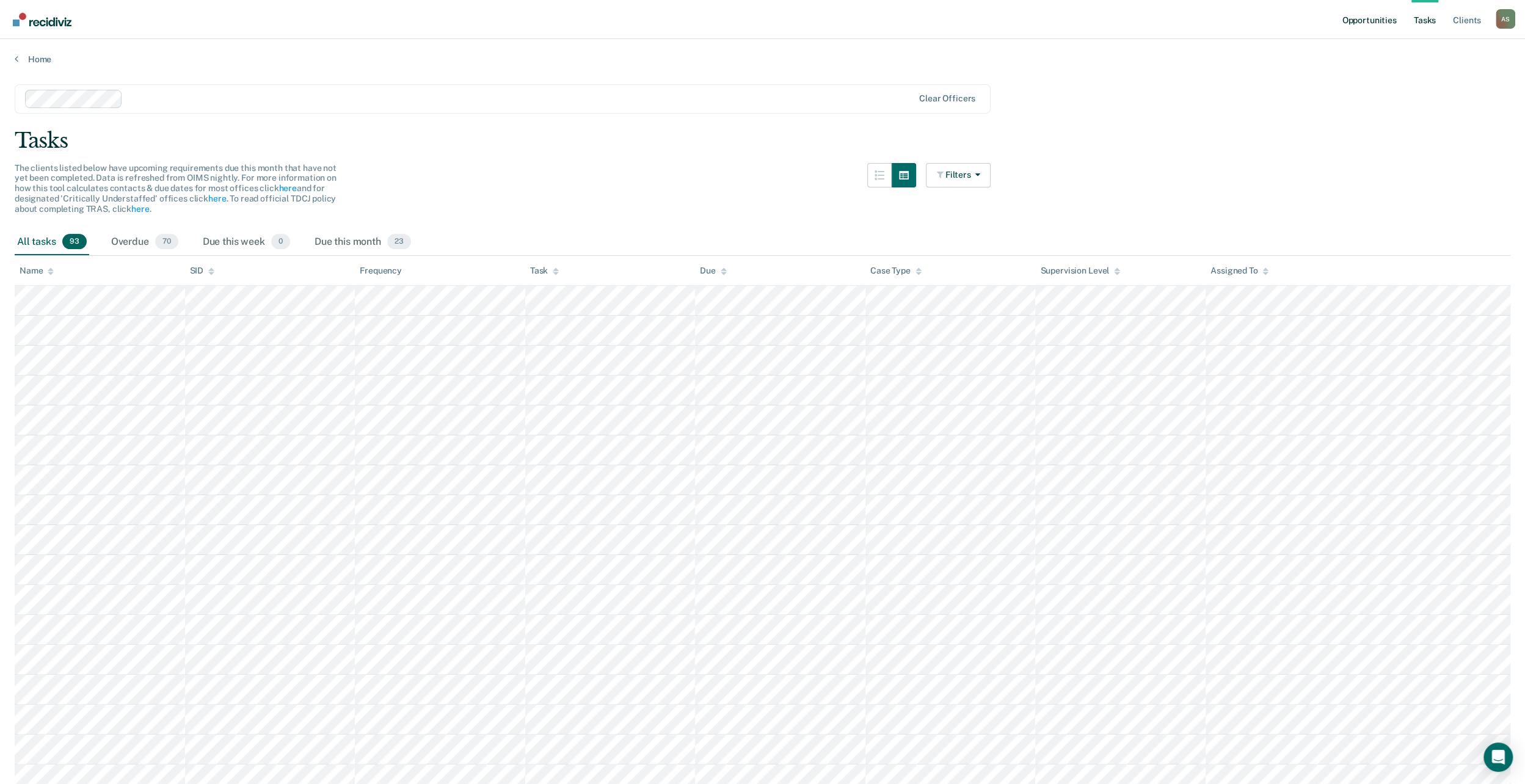
click at [1359, 22] on link "Opportunities" at bounding box center [1368, 19] width 59 height 39
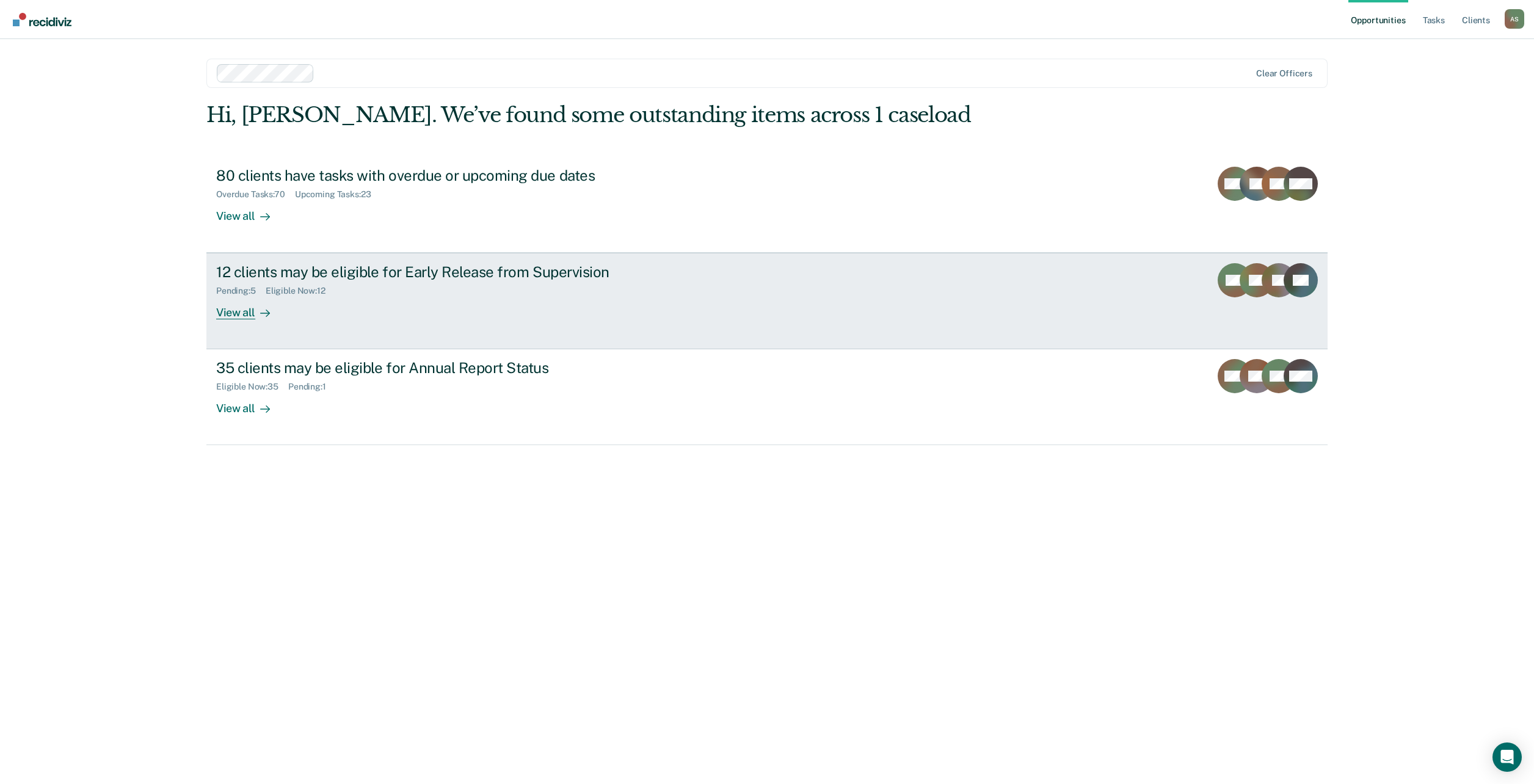
click at [465, 298] on div "12 clients may be eligible for Early Release from Supervision Pending : 5 Eligi…" at bounding box center [445, 292] width 458 height 56
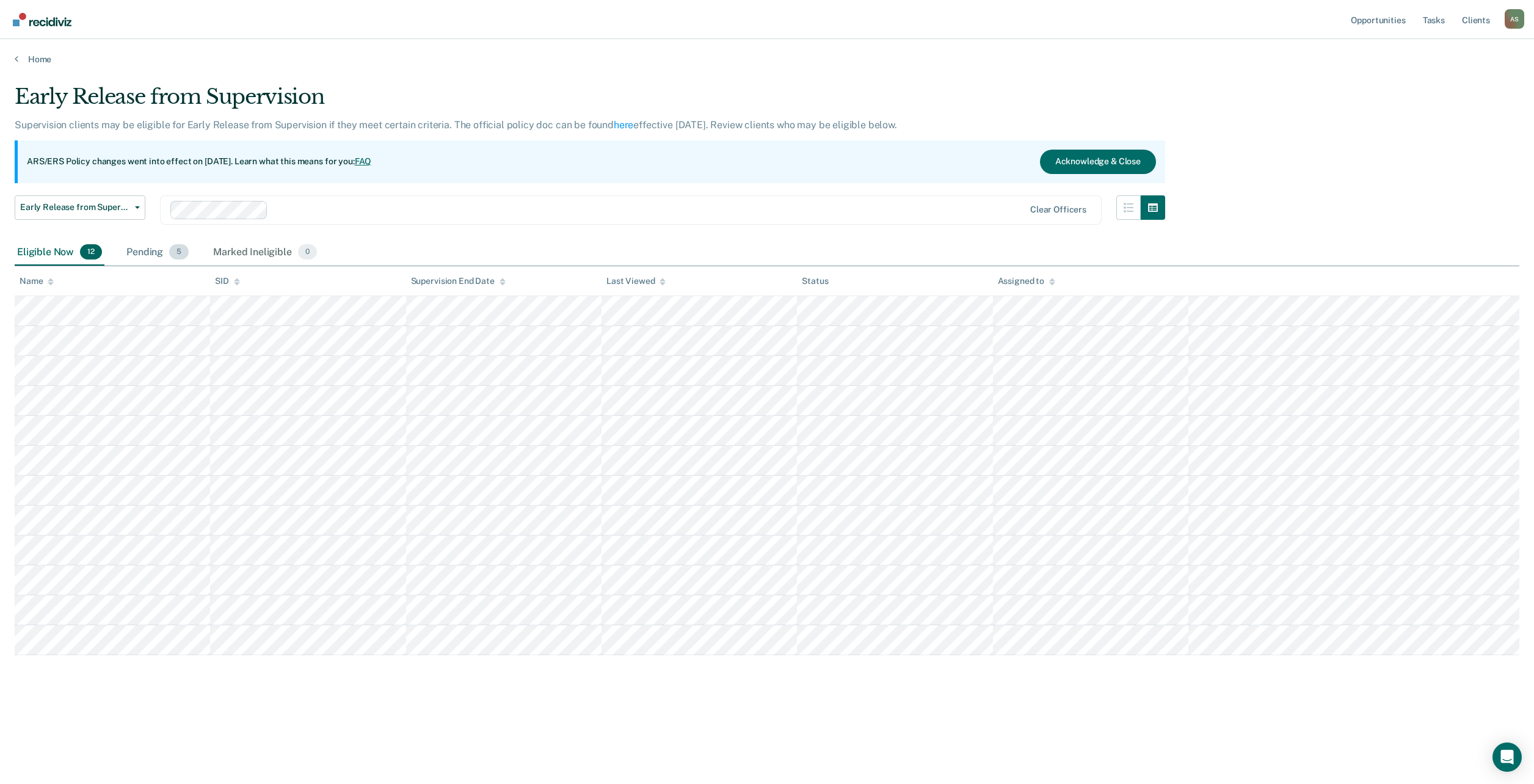
click at [156, 252] on div "Pending 5" at bounding box center [158, 252] width 67 height 27
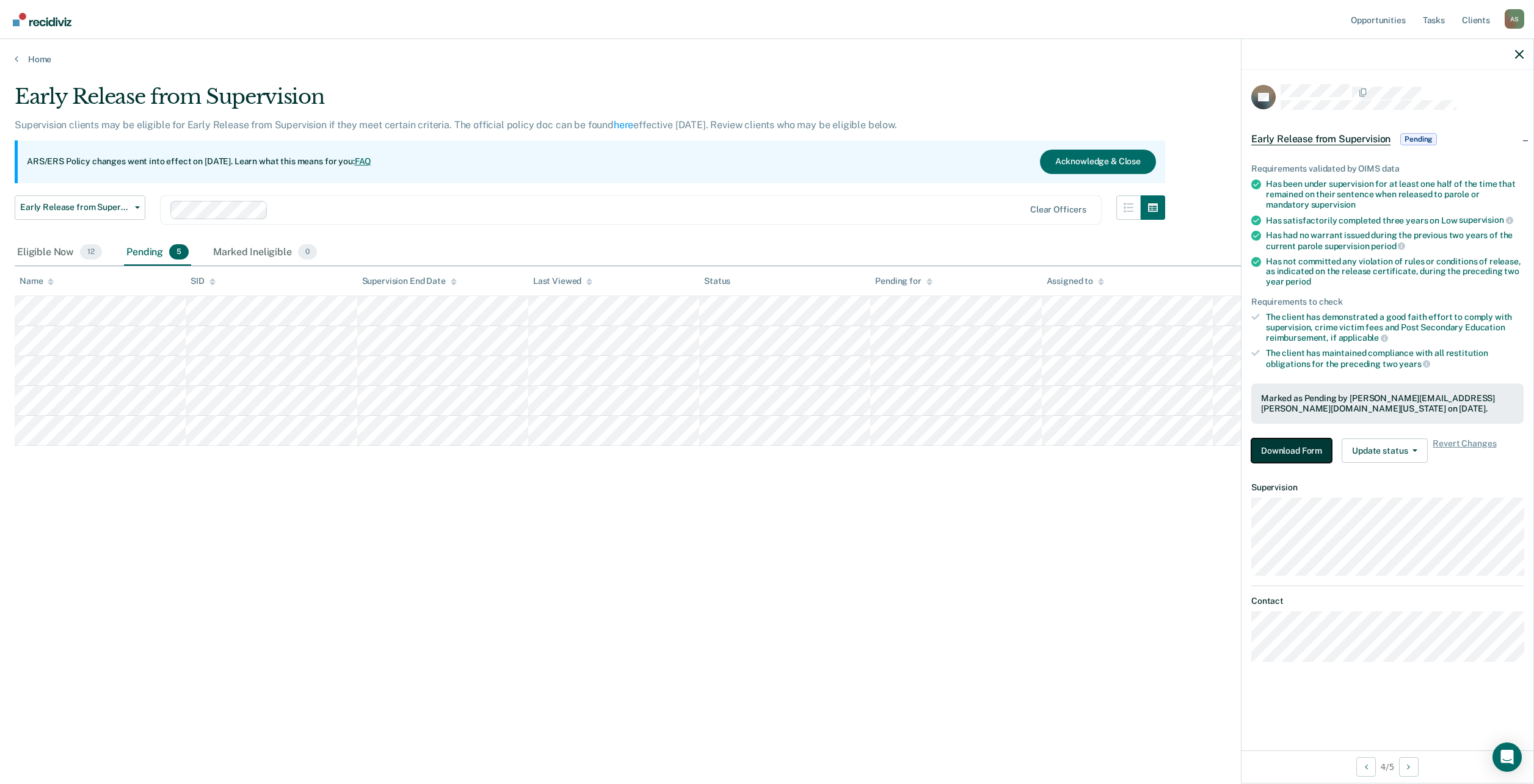
click at [1309, 446] on button "Download Form" at bounding box center [1291, 450] width 81 height 24
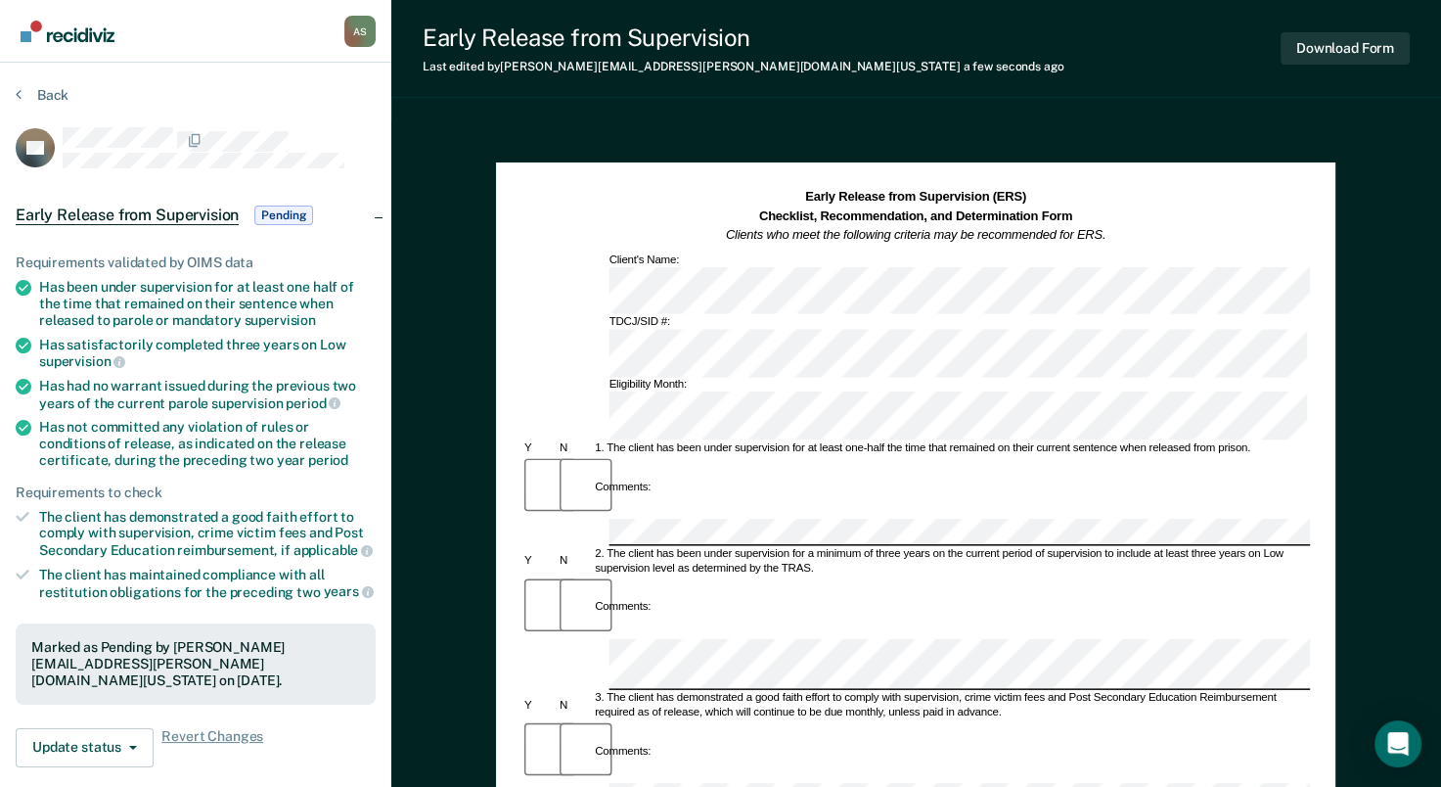
drag, startPoint x: 783, startPoint y: 326, endPoint x: 732, endPoint y: 355, distance: 58.7
click at [732, 546] on div "2. The client has been under supervision for a minimum of three years on the cu…" at bounding box center [952, 560] width 718 height 28
drag, startPoint x: 740, startPoint y: 348, endPoint x: 690, endPoint y: 446, distance: 109.8
click at [690, 691] on div "3. The client has demonstrated a good faith effort to comply with supervision, …" at bounding box center [952, 705] width 718 height 28
